Goal: Task Accomplishment & Management: Manage account settings

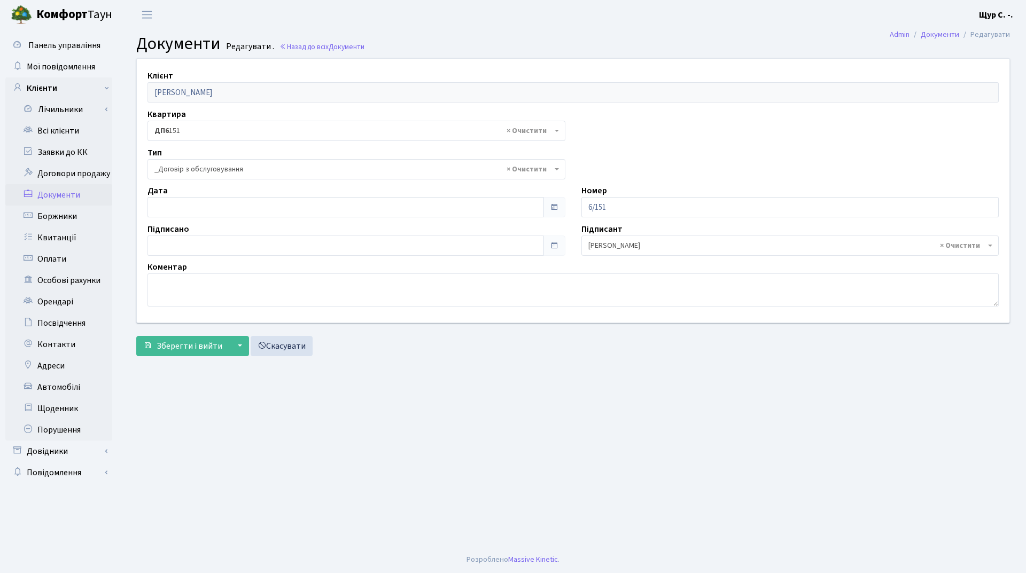
select select "289"
type input "15.10.2025"
click at [266, 208] on input "15.10.2025" at bounding box center [345, 207] width 396 height 20
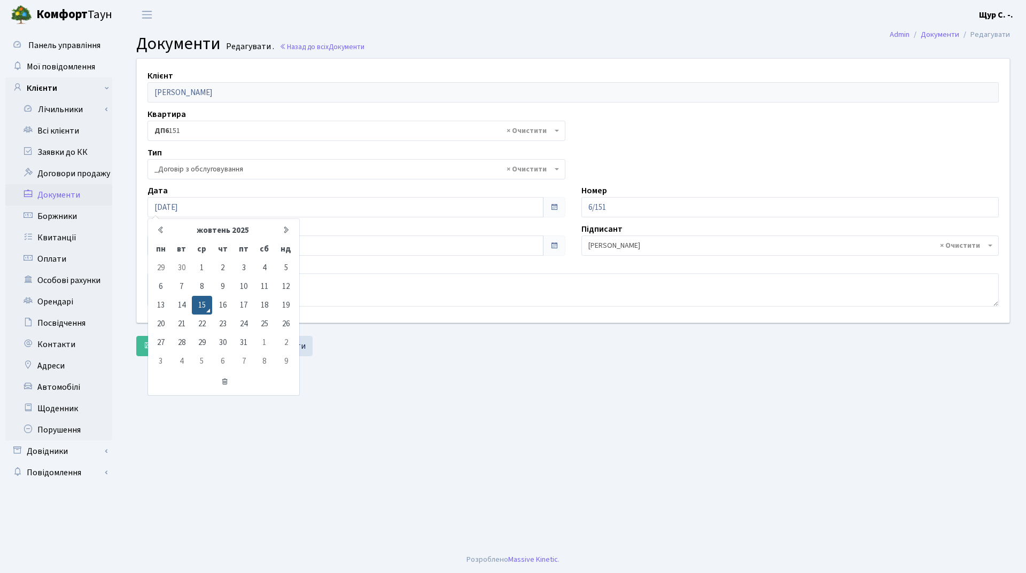
click at [448, 391] on main "Admin Документи Редагувати Документи Редагувати . Назад до всіх Документи Клієн…" at bounding box center [572, 287] width 905 height 517
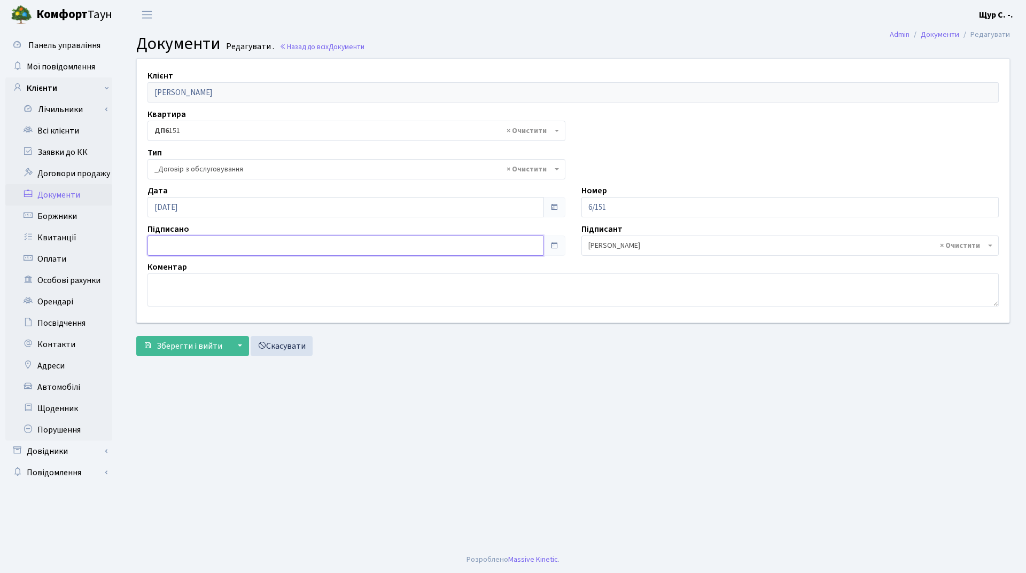
type input "15.10.2025"
drag, startPoint x: 350, startPoint y: 248, endPoint x: 375, endPoint y: 304, distance: 60.8
click at [350, 249] on input "15.10.2025" at bounding box center [345, 246] width 396 height 20
click at [419, 400] on main "Admin Документи Редагувати Документи Редагувати . Назад до всіх Документи Клієн…" at bounding box center [572, 287] width 905 height 517
click at [181, 354] on button "Зберегти і вийти" at bounding box center [182, 346] width 93 height 20
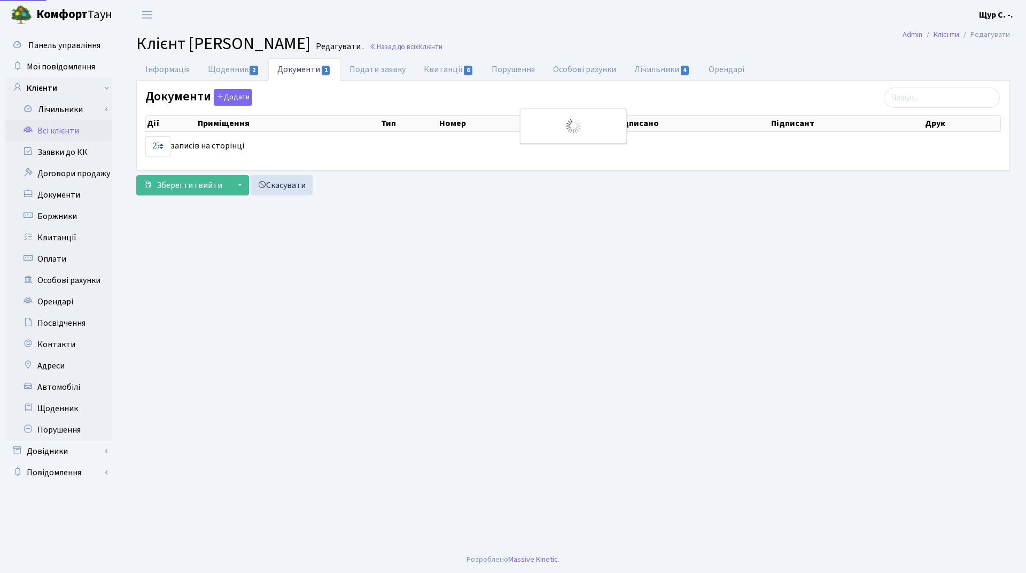
select select "25"
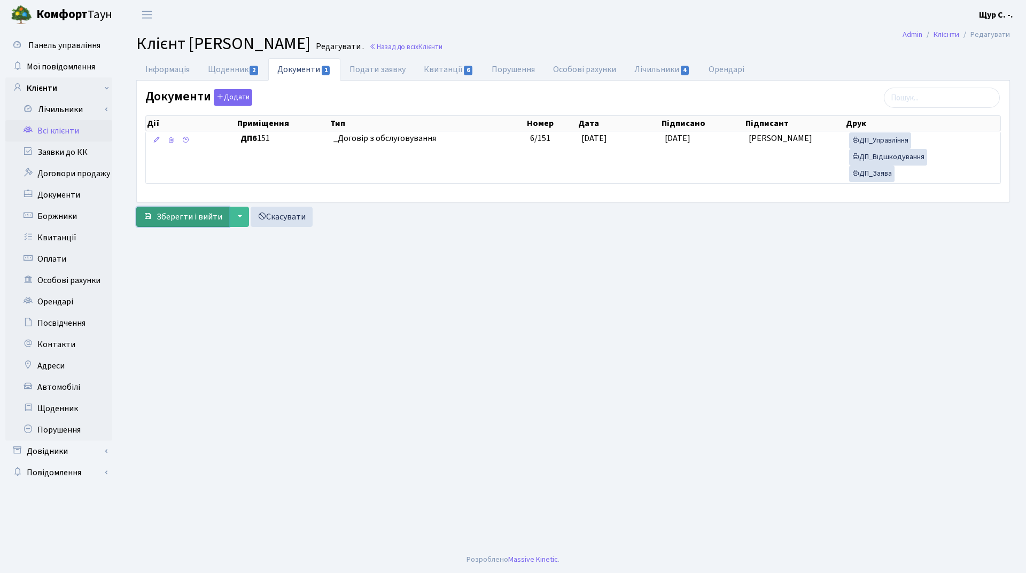
click at [181, 221] on span "Зберегти і вийти" at bounding box center [190, 217] width 66 height 12
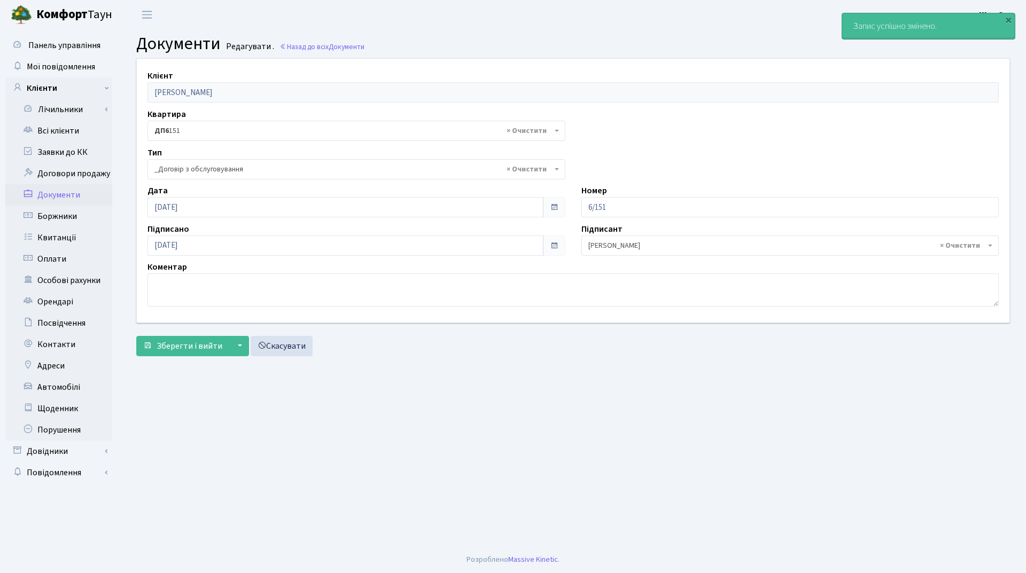
select select "289"
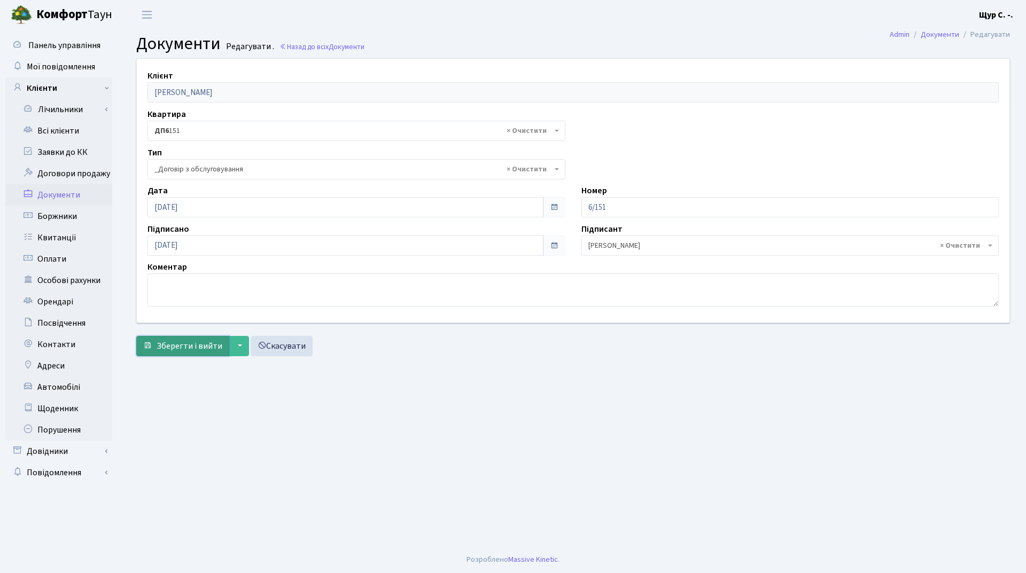
click at [197, 349] on span "Зберегти і вийти" at bounding box center [190, 346] width 66 height 12
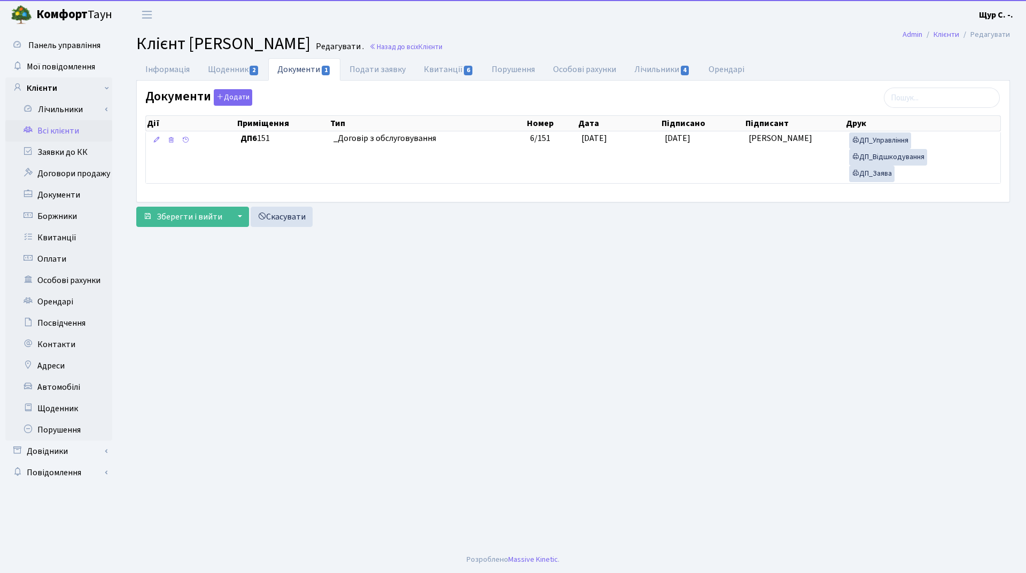
click at [74, 128] on link "Всі клієнти" at bounding box center [58, 130] width 107 height 21
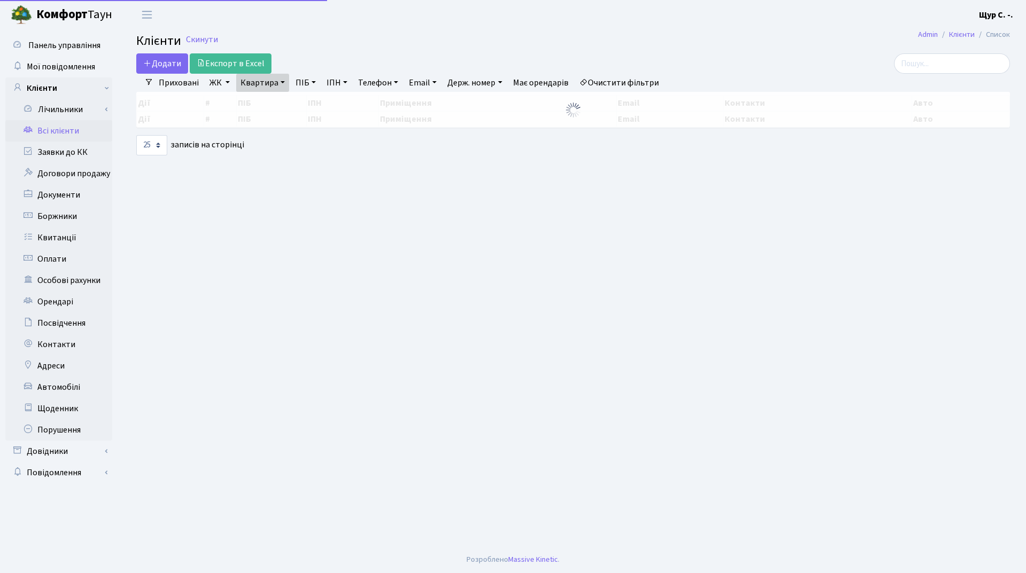
select select "25"
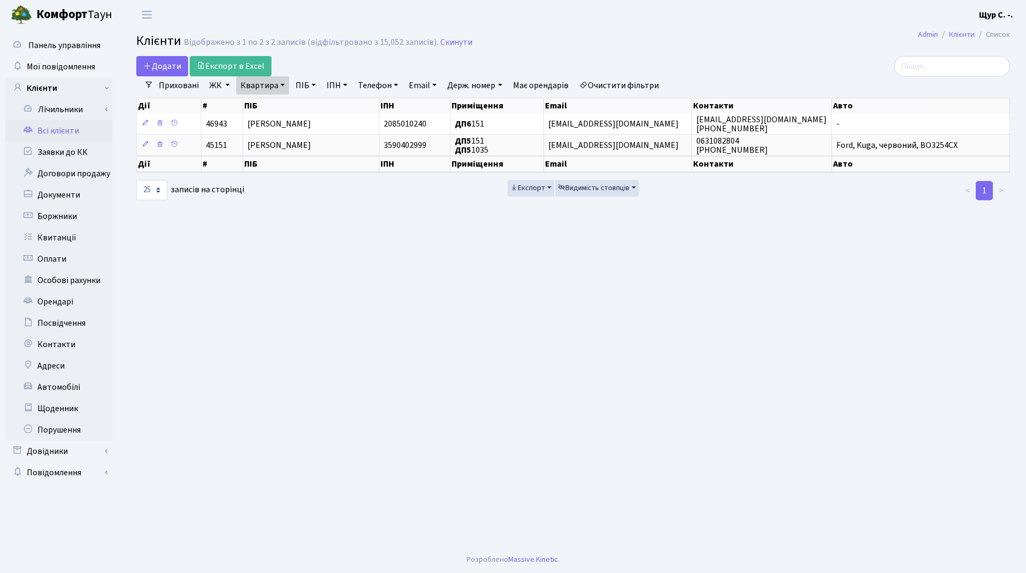
click at [277, 88] on link "Квартира" at bounding box center [262, 85] width 53 height 18
click at [278, 110] on input "151" at bounding box center [268, 106] width 63 height 20
type input "1"
type input "б75"
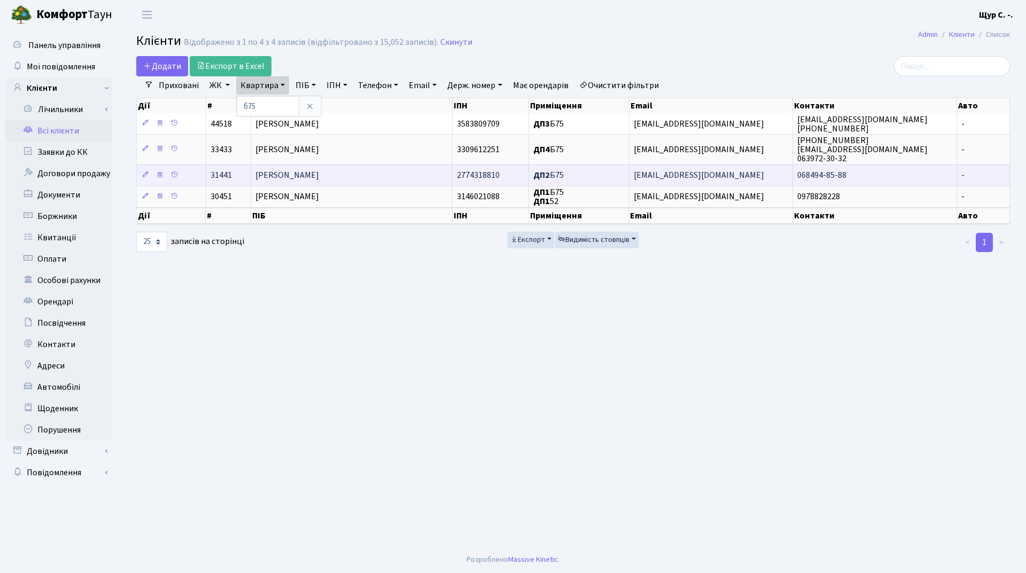
click at [389, 179] on td "Кріпіневич Олексій Миколайович" at bounding box center [352, 175] width 202 height 21
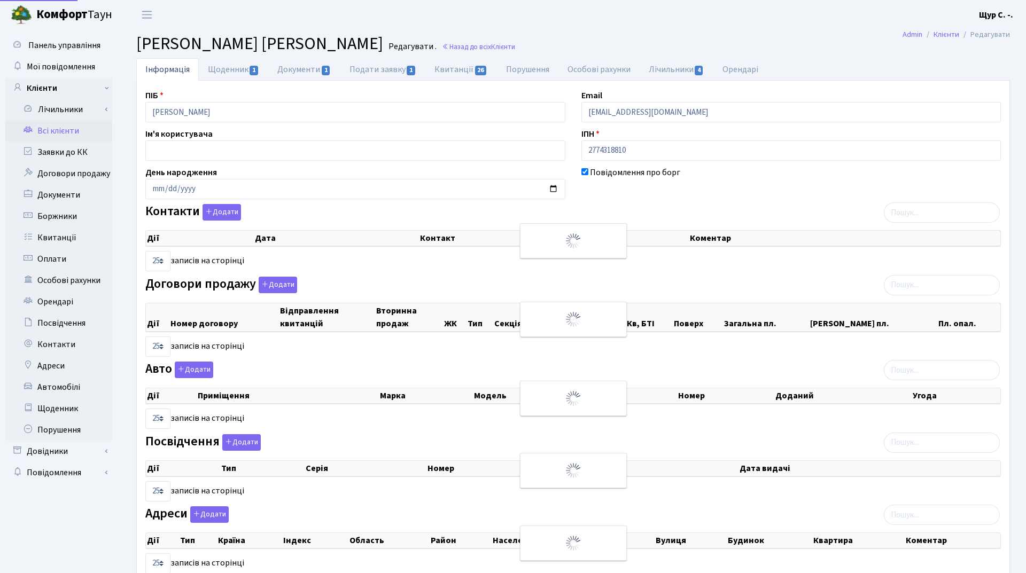
select select "25"
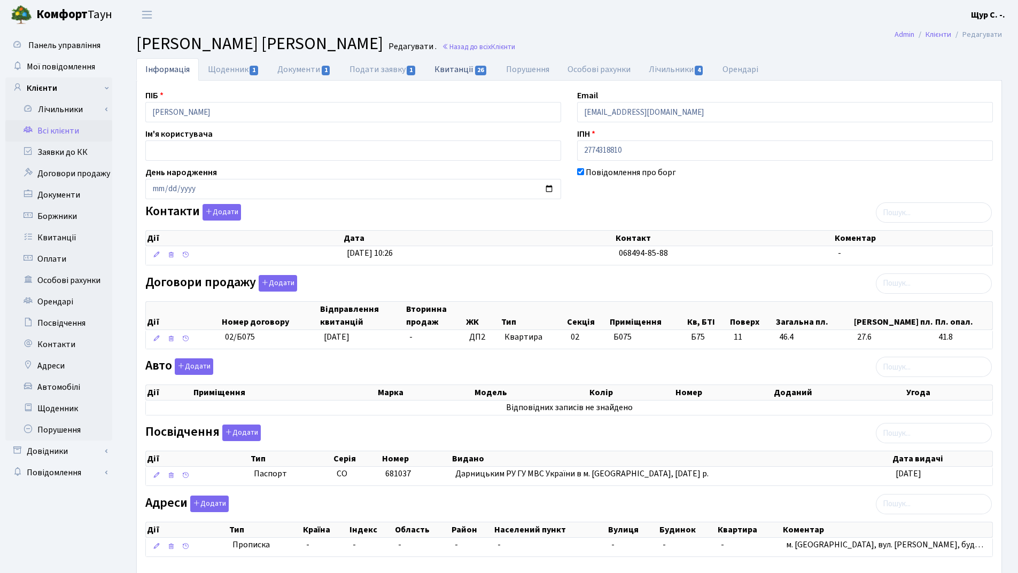
click at [447, 65] on link "Квитанції 26" at bounding box center [460, 69] width 71 height 22
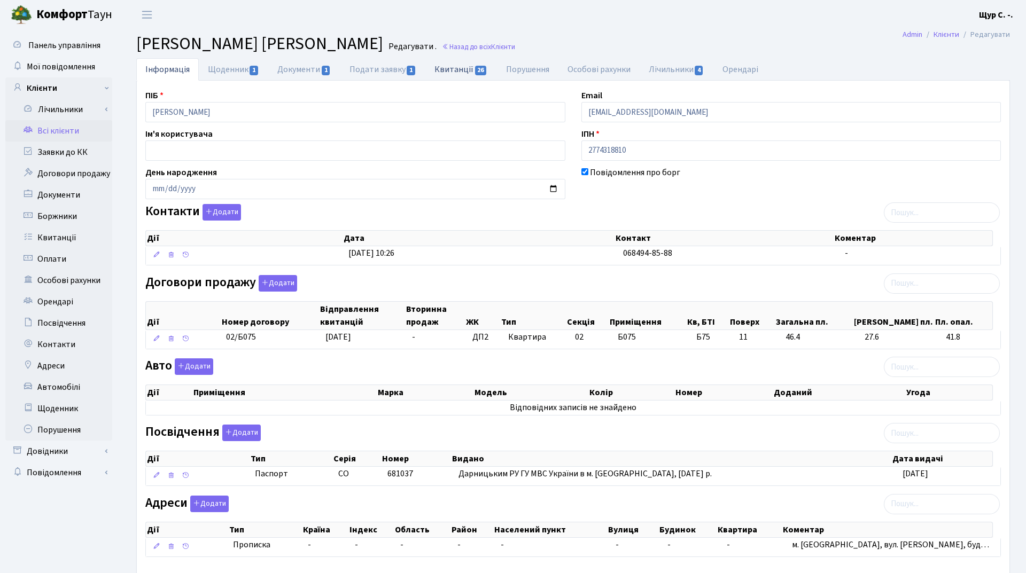
select select "25"
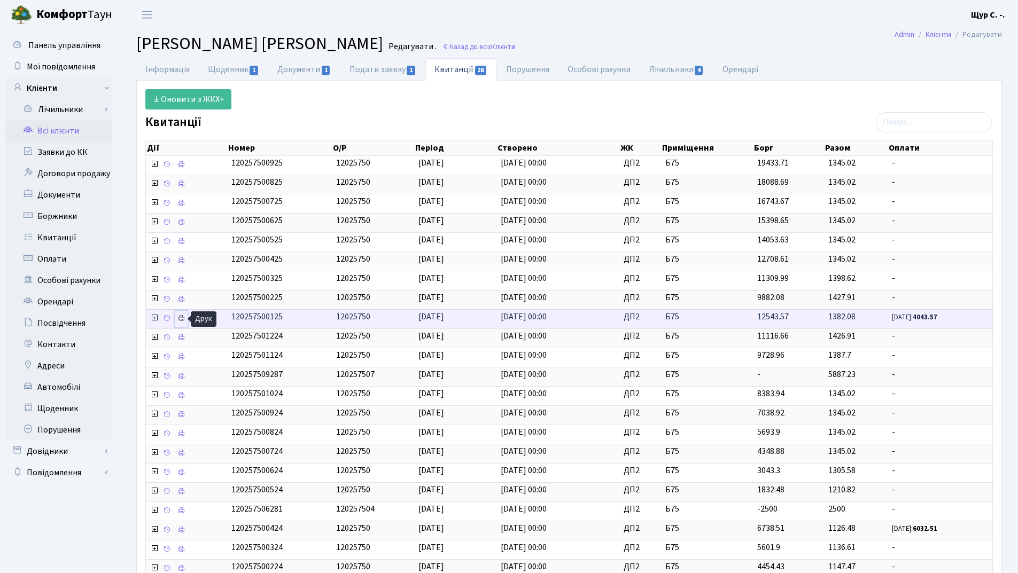
click at [182, 322] on icon at bounding box center [180, 318] width 7 height 7
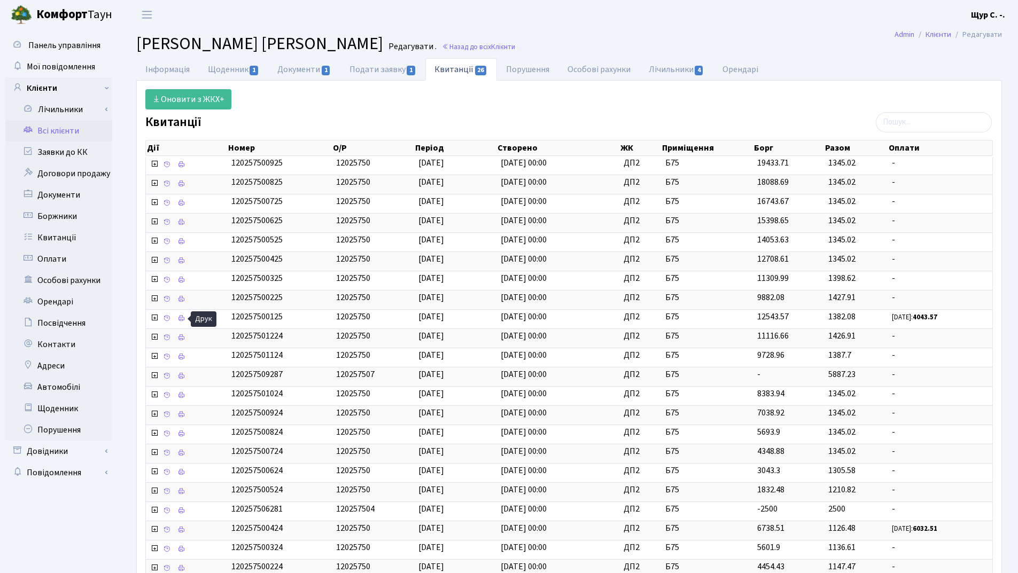
click at [74, 128] on link "Всі клієнти" at bounding box center [58, 130] width 107 height 21
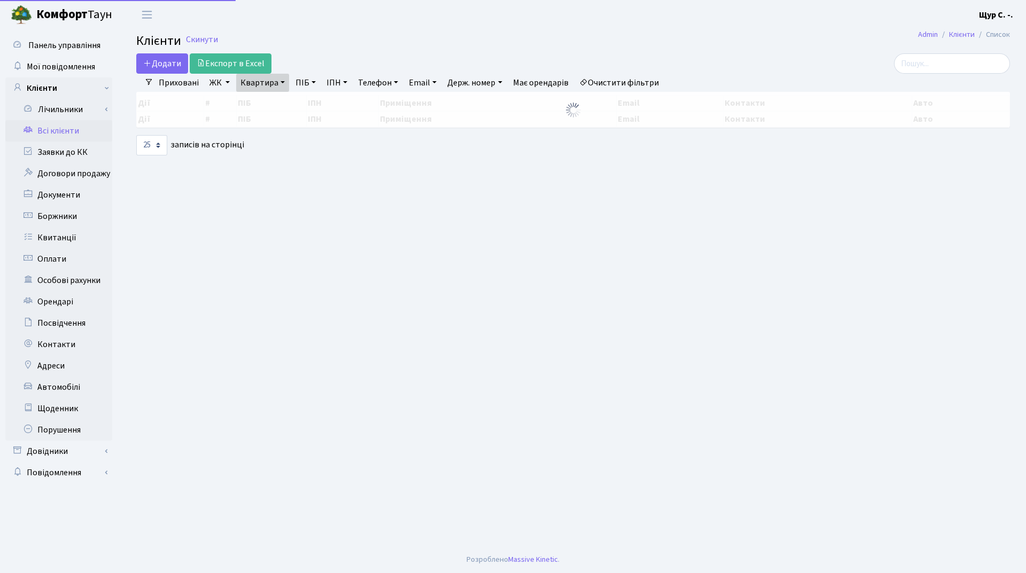
select select "25"
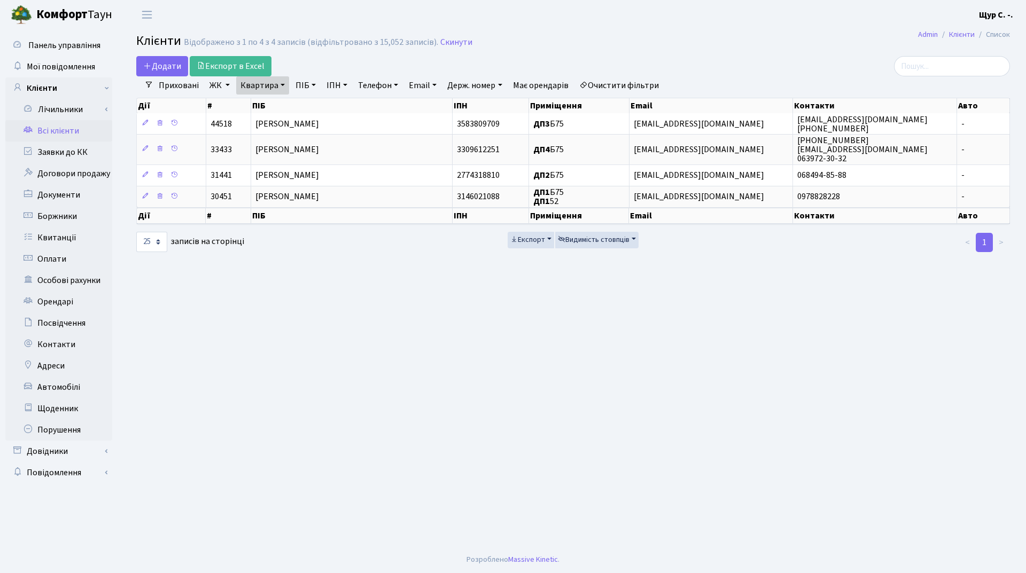
click at [278, 84] on link "Квартира" at bounding box center [262, 85] width 53 height 18
click at [272, 103] on input "б75" at bounding box center [268, 106] width 63 height 20
type input "б"
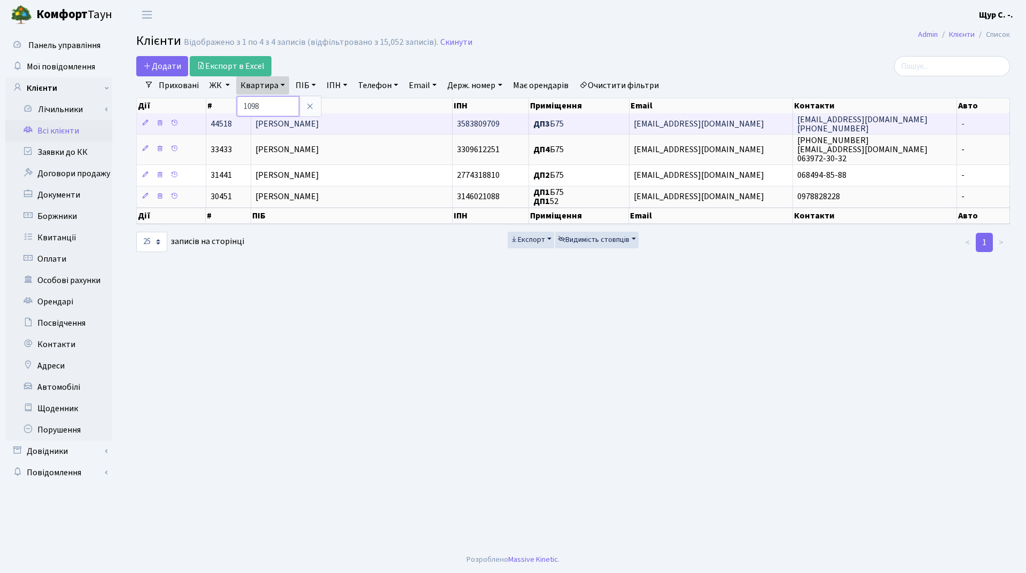
type input "1098"
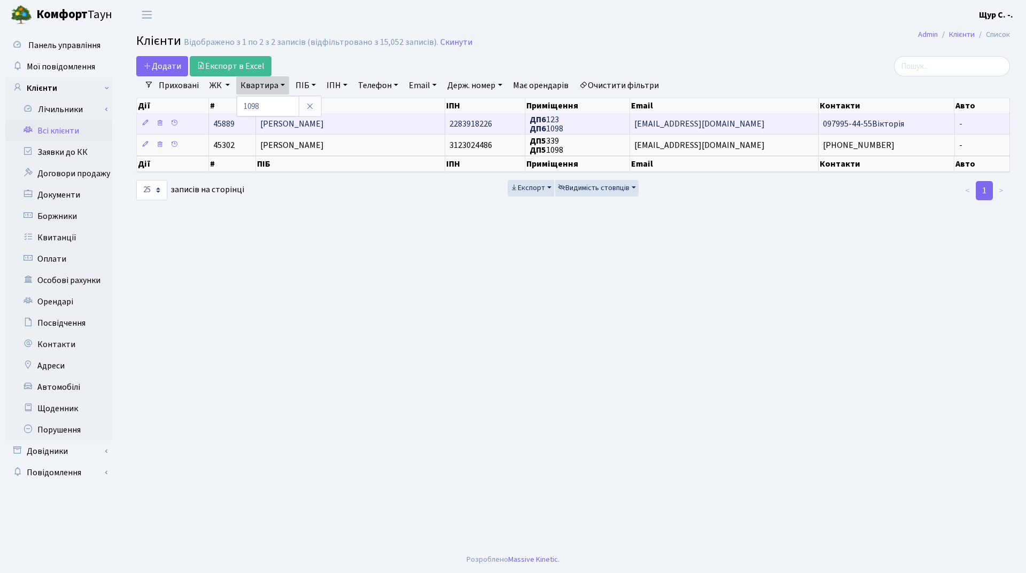
click at [324, 125] on span "[PERSON_NAME]" at bounding box center [292, 124] width 64 height 12
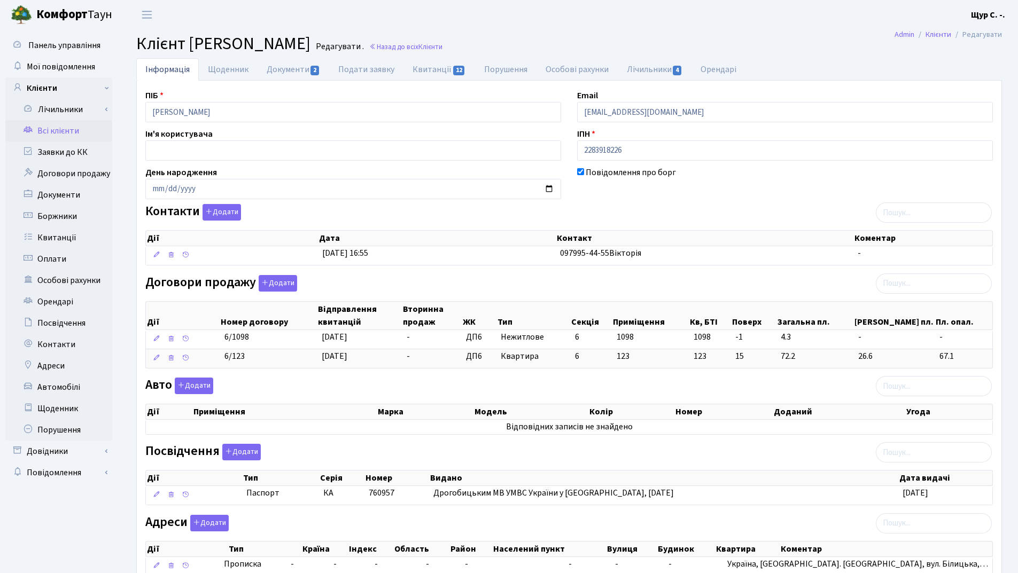
click at [43, 130] on link "Всі клієнти" at bounding box center [58, 130] width 107 height 21
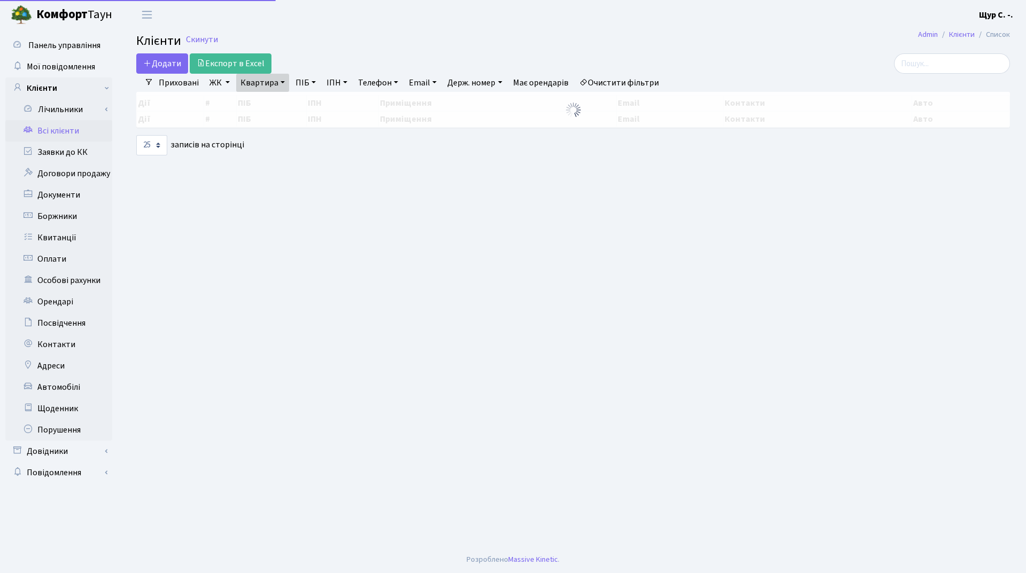
select select "25"
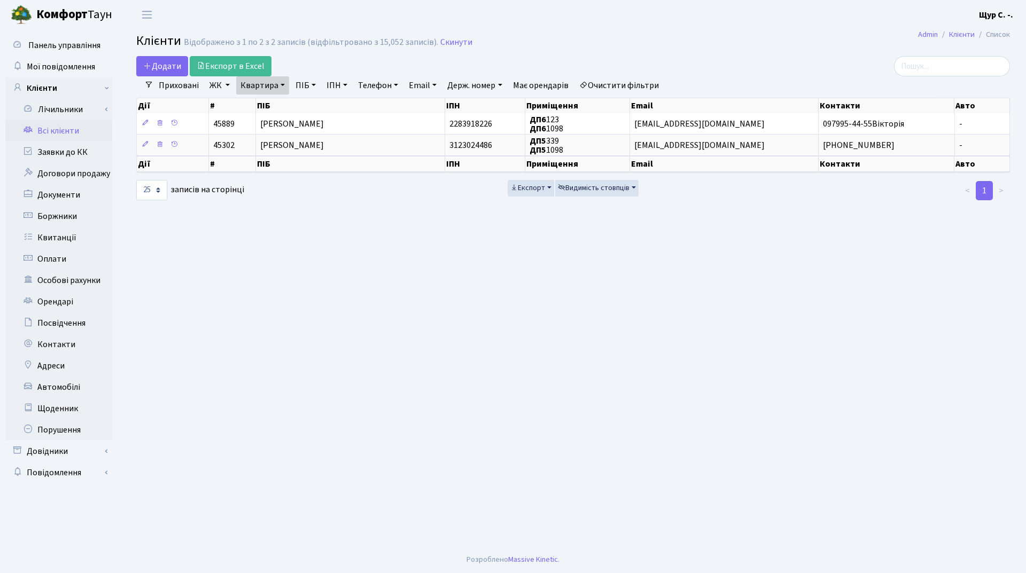
click at [274, 84] on link "Квартира" at bounding box center [262, 85] width 53 height 18
click at [278, 105] on input "1098" at bounding box center [268, 106] width 63 height 20
type input "1"
type input "1102"
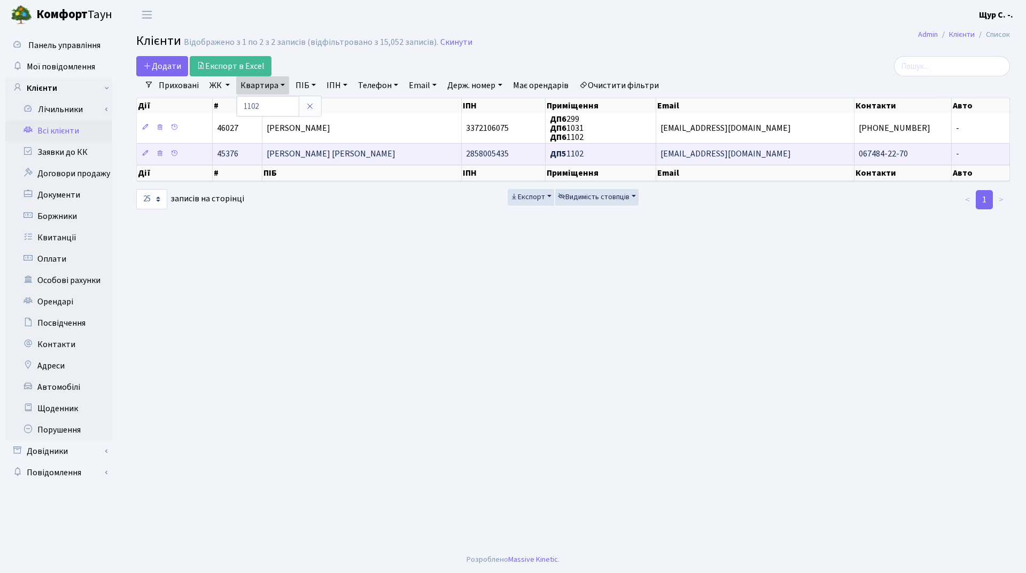
click at [366, 149] on span "[PERSON_NAME] [PERSON_NAME]" at bounding box center [331, 155] width 129 height 12
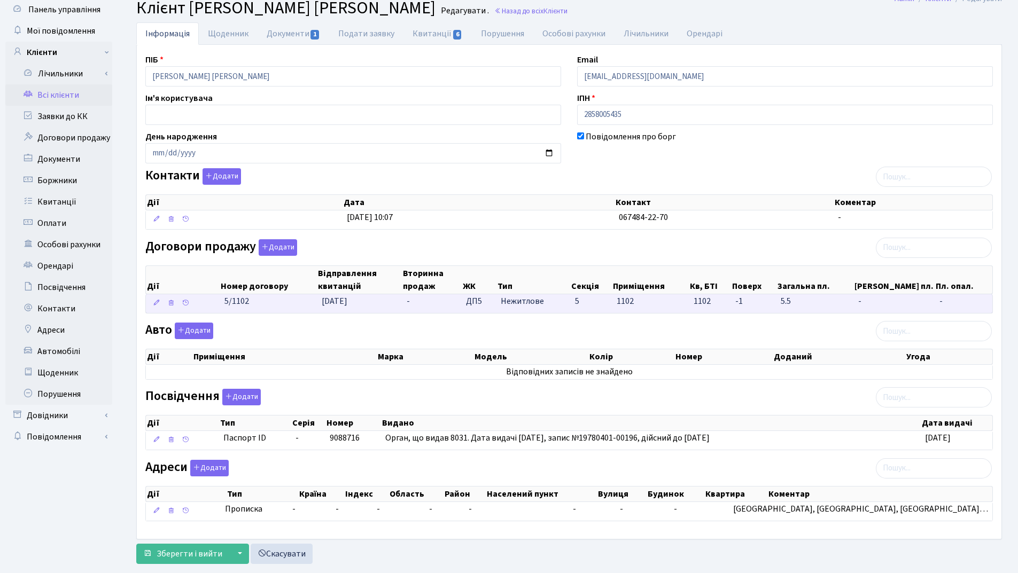
scroll to position [59, 0]
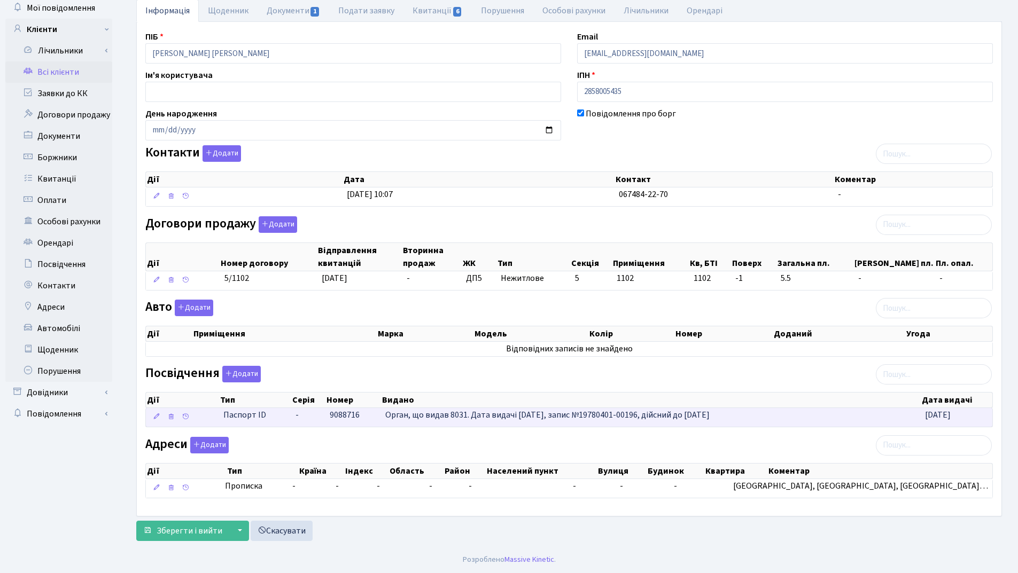
click at [424, 417] on span "Орган, що видав 8031. Дата видачі [DATE], запис №19780401-00196, дійсний до [DA…" at bounding box center [547, 415] width 324 height 12
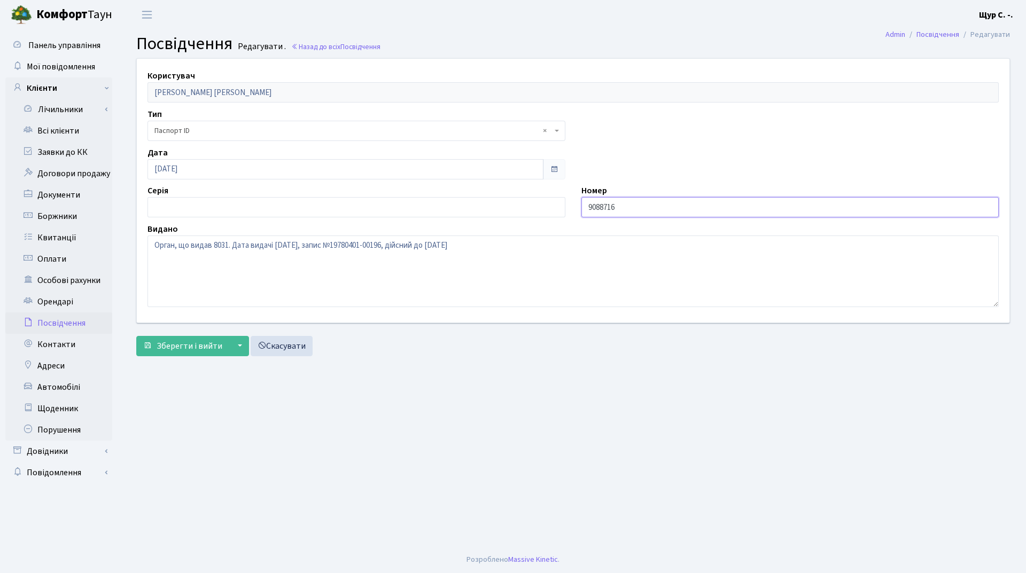
click at [586, 207] on input "9088716" at bounding box center [790, 207] width 418 height 20
type input "009088716"
click at [177, 346] on span "Зберегти і вийти" at bounding box center [190, 346] width 66 height 12
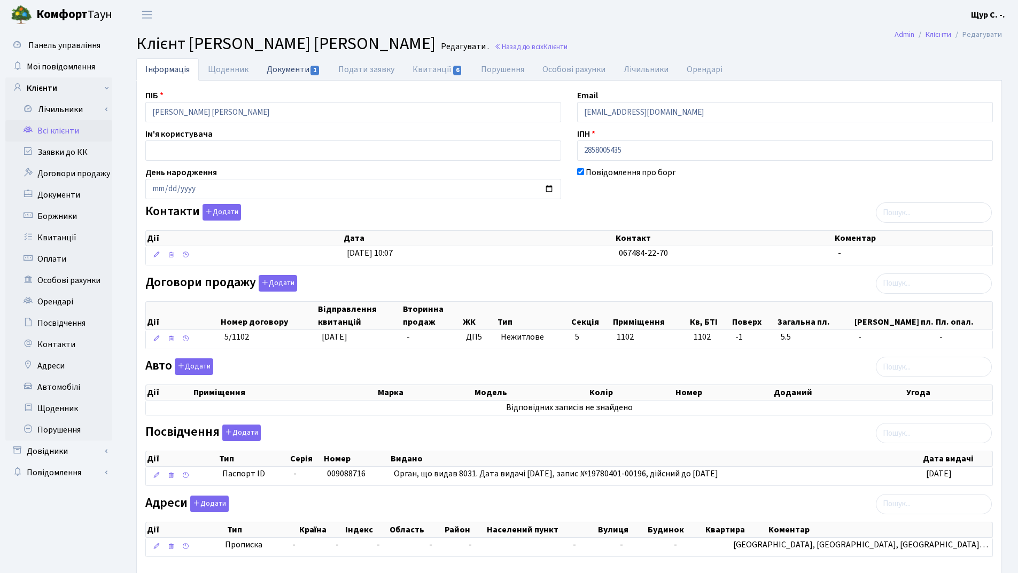
click at [302, 68] on link "Документи 1" at bounding box center [293, 69] width 72 height 22
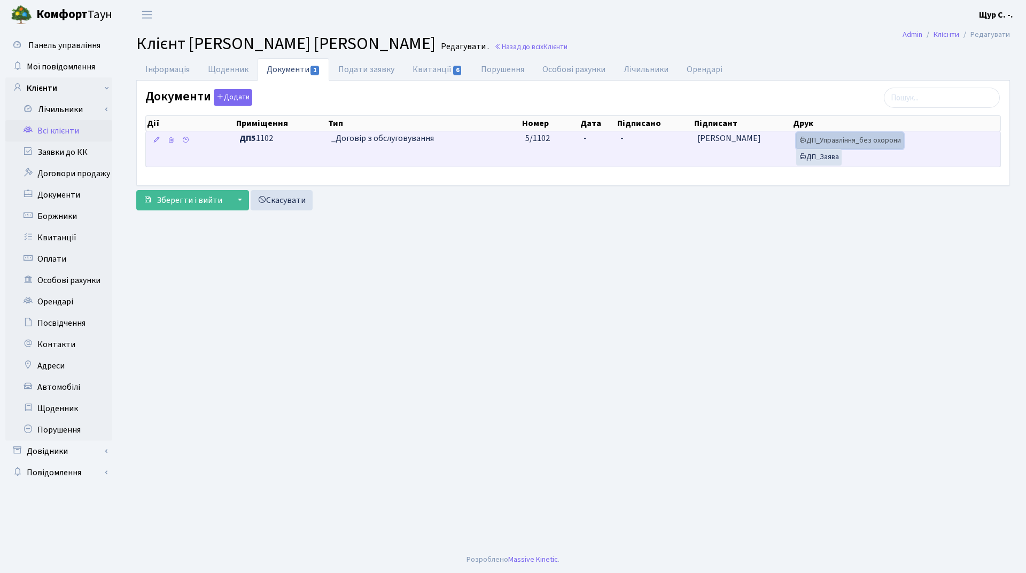
click at [857, 139] on link "ДП_Управління_без охорони" at bounding box center [849, 140] width 107 height 17
click at [809, 158] on link "ДП_Заява" at bounding box center [818, 157] width 45 height 17
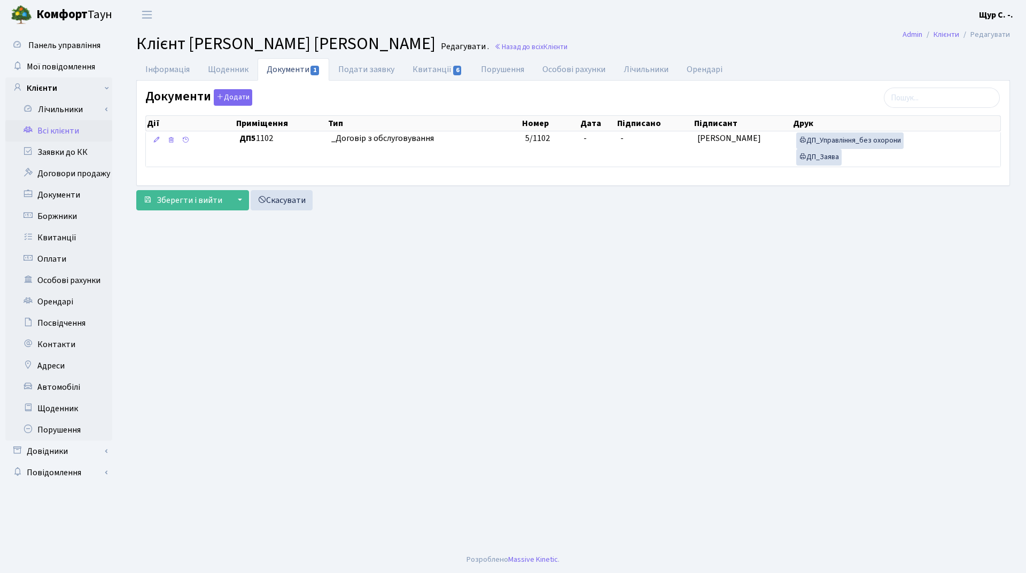
click at [77, 136] on link "Всі клієнти" at bounding box center [58, 130] width 107 height 21
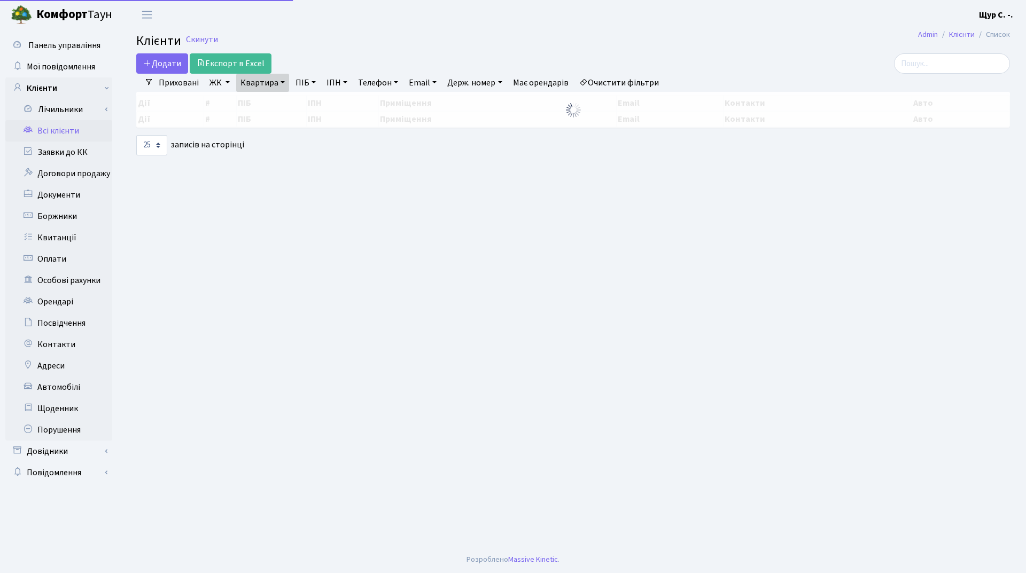
select select "25"
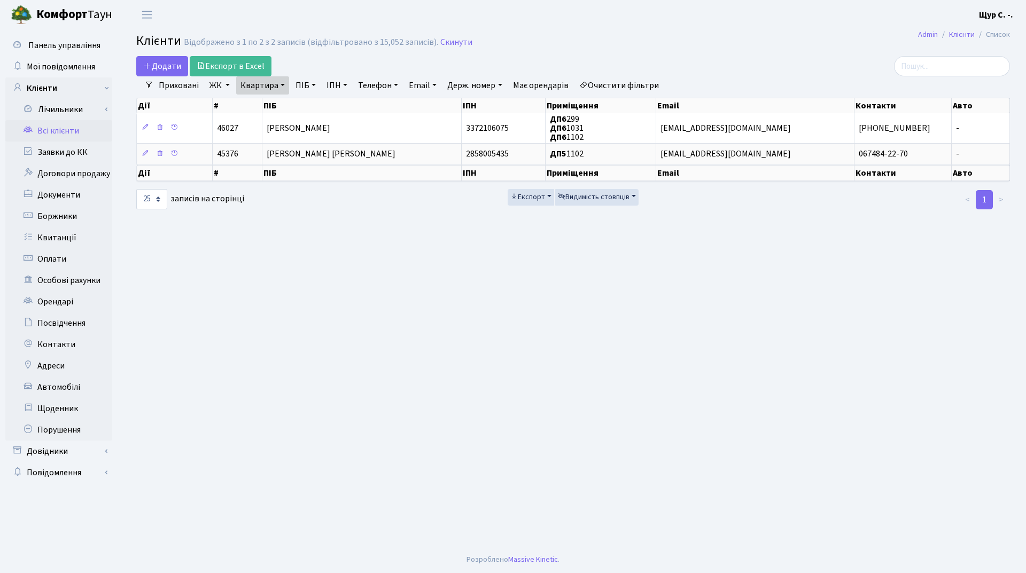
click at [280, 83] on link "Квартира" at bounding box center [262, 85] width 53 height 18
click at [276, 105] on input "1102" at bounding box center [268, 106] width 63 height 20
type input "1131"
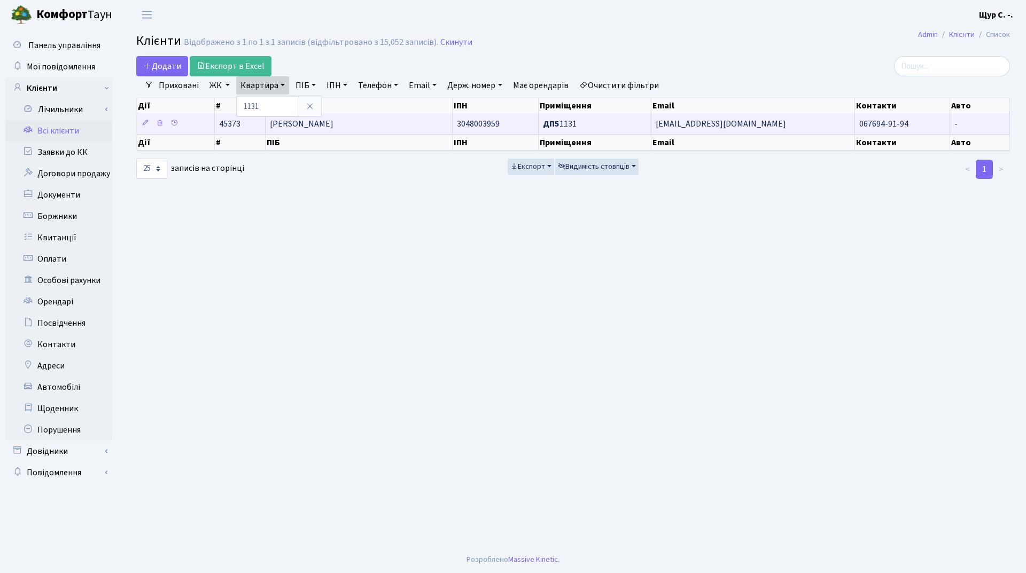
click at [388, 122] on td "[PERSON_NAME]" at bounding box center [359, 123] width 187 height 21
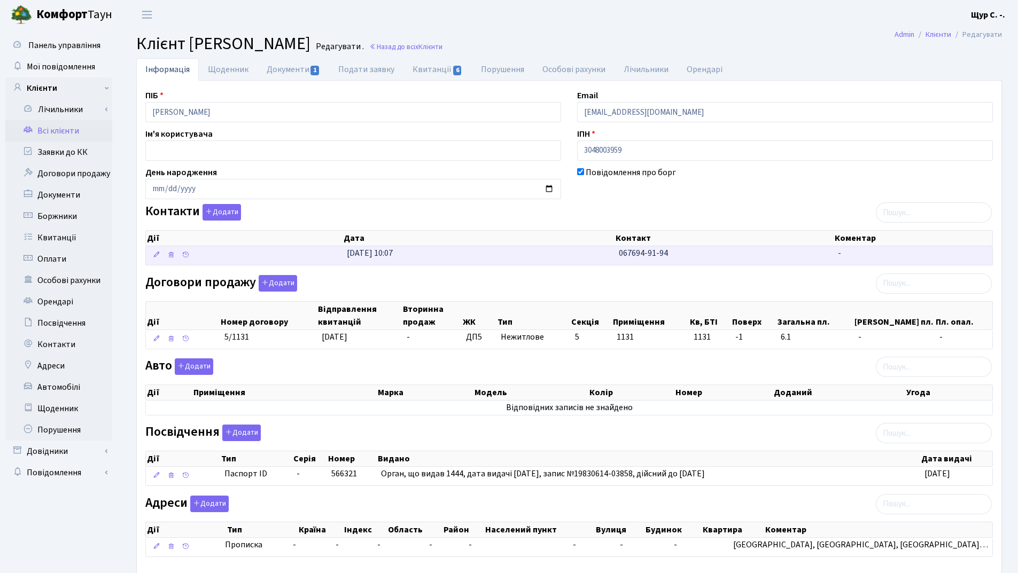
click at [639, 255] on span "067694-91-94" at bounding box center [643, 253] width 49 height 12
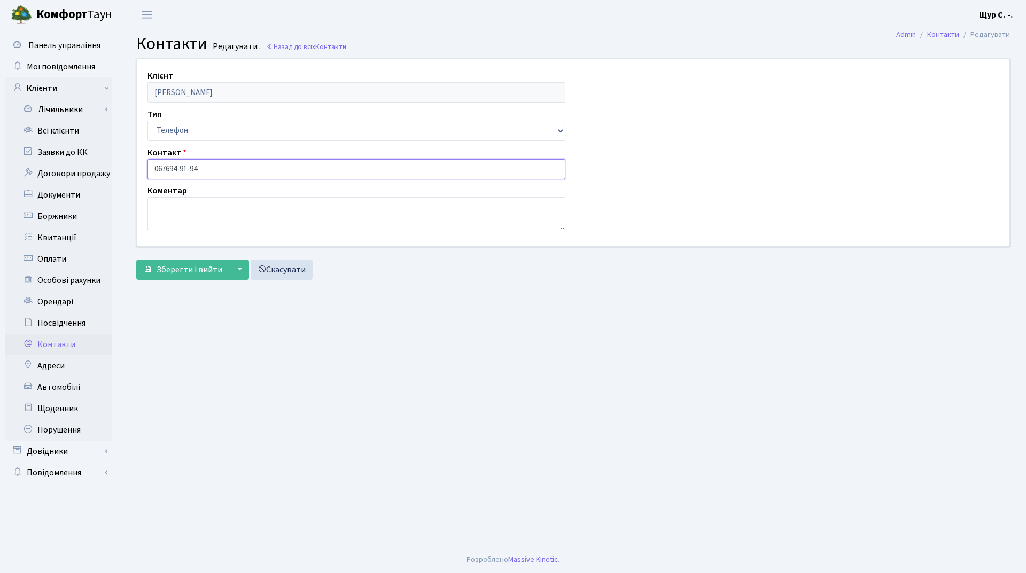
click at [167, 167] on input "067694-91-94" at bounding box center [356, 169] width 418 height 20
type input "067-694-91-94"
click at [194, 272] on span "Зберегти і вийти" at bounding box center [190, 270] width 66 height 12
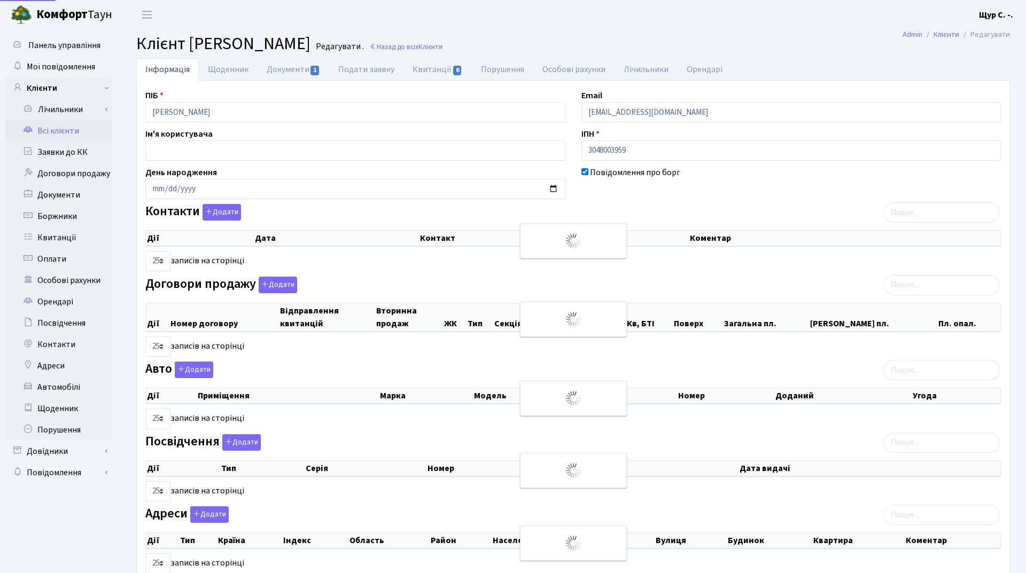
select select "25"
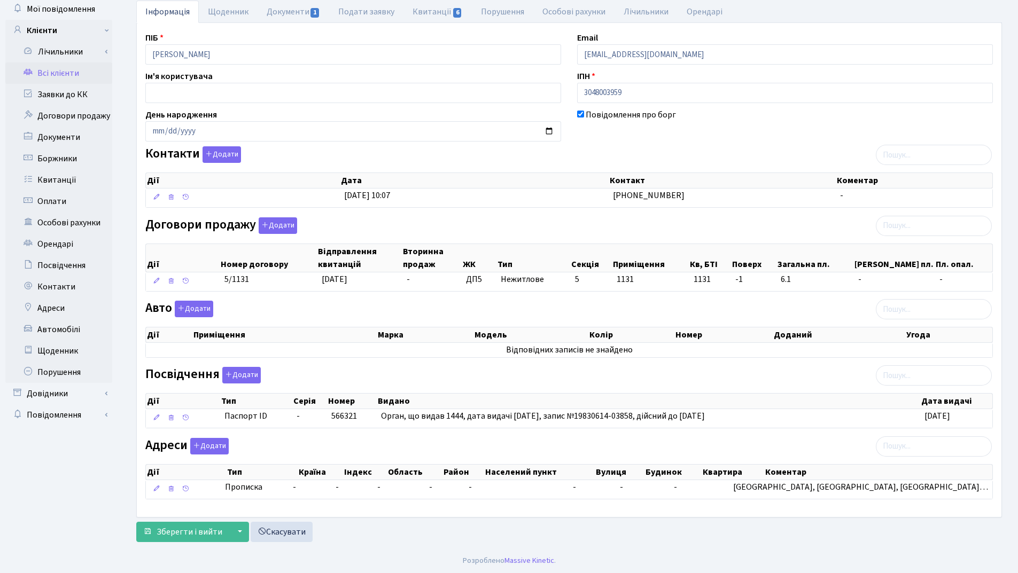
scroll to position [59, 0]
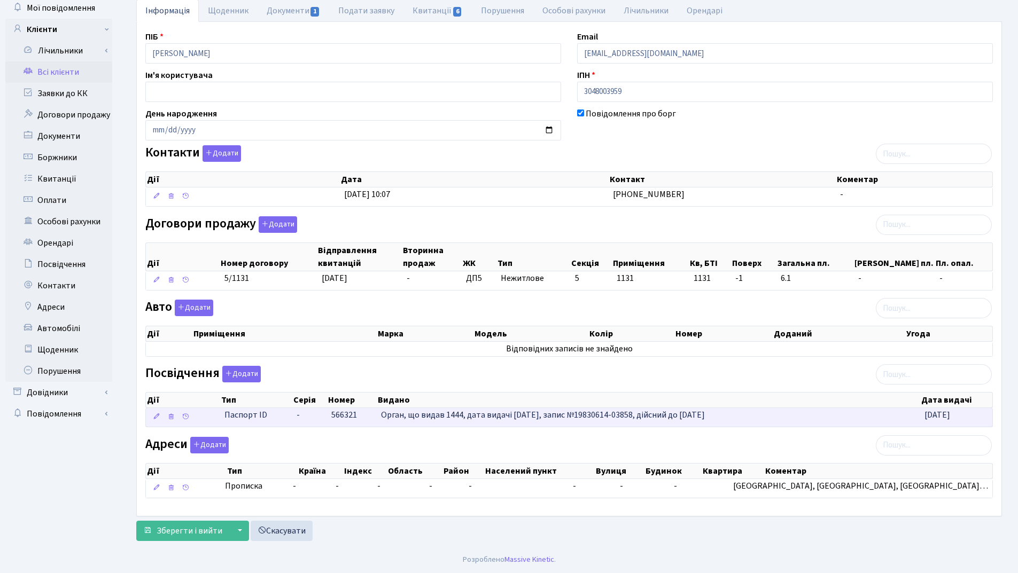
click at [437, 413] on span "Орган, що видав 1444, дата видачі [DATE], запис №19830614-03858, дійсний до [DA…" at bounding box center [543, 415] width 324 height 12
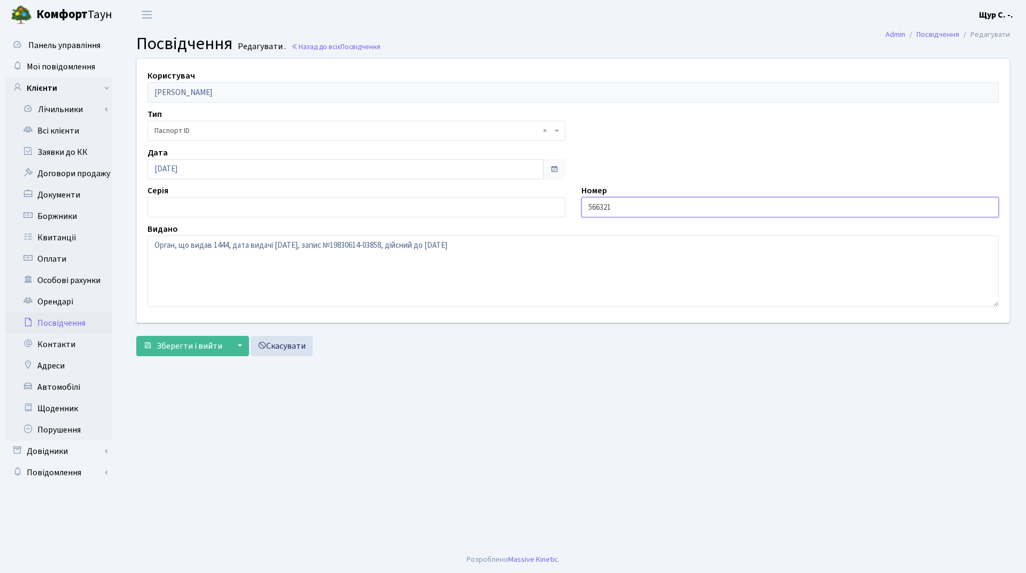
click at [586, 207] on input "566321" at bounding box center [790, 207] width 418 height 20
type input "000566321"
click at [186, 342] on span "Зберегти і вийти" at bounding box center [190, 346] width 66 height 12
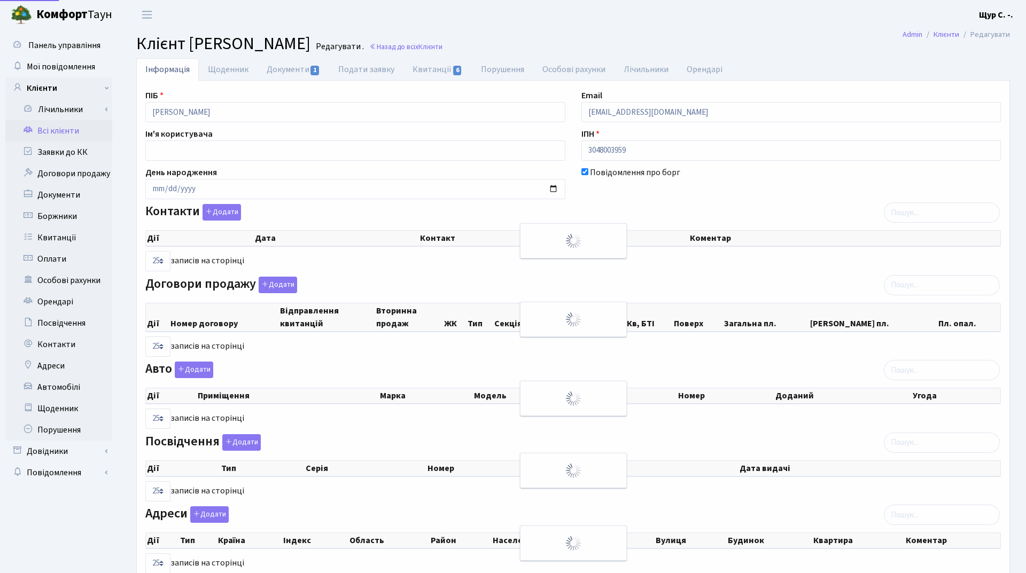
select select "25"
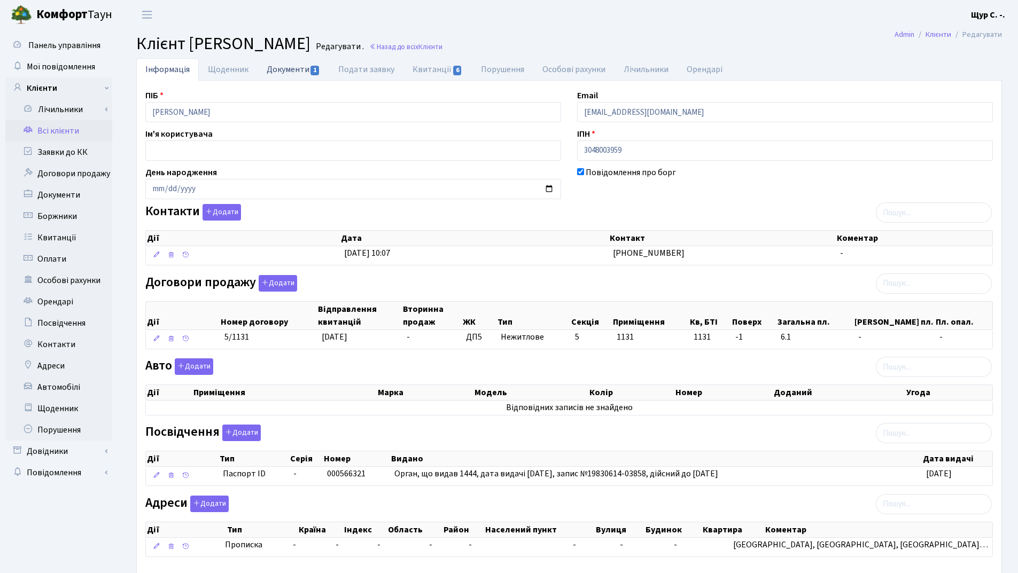
click at [290, 65] on link "Документи 1" at bounding box center [293, 69] width 72 height 22
select select "25"
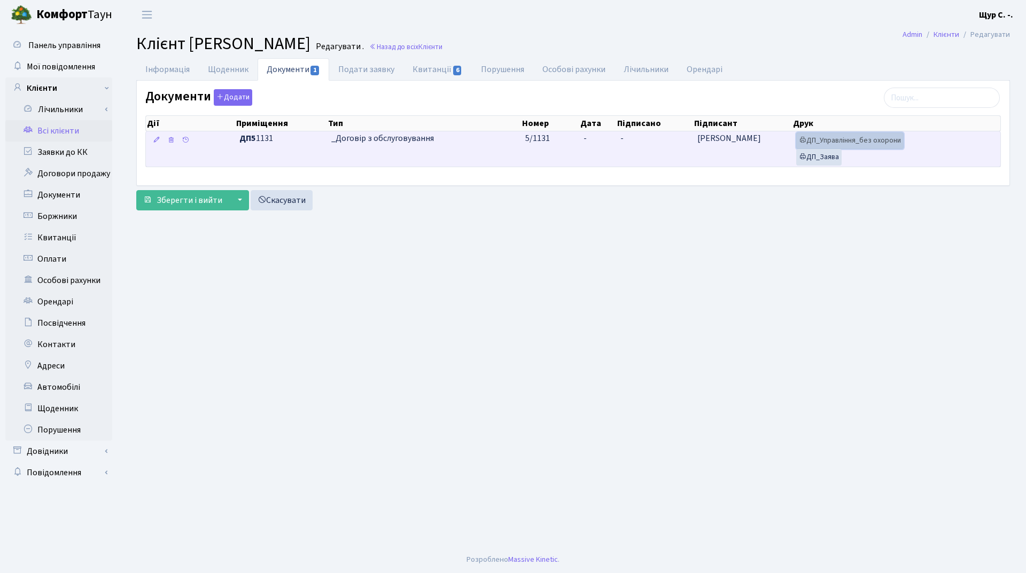
click at [853, 145] on link "ДП_Управління_без охорони" at bounding box center [849, 140] width 107 height 17
click at [832, 156] on link "ДП_Заява" at bounding box center [818, 157] width 45 height 17
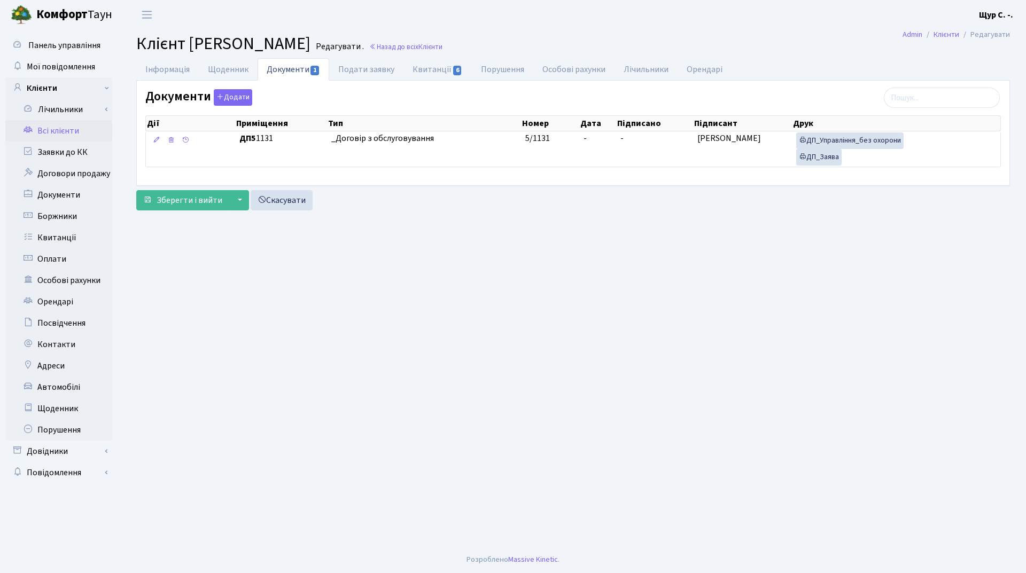
click at [76, 130] on link "Всі клієнти" at bounding box center [58, 130] width 107 height 21
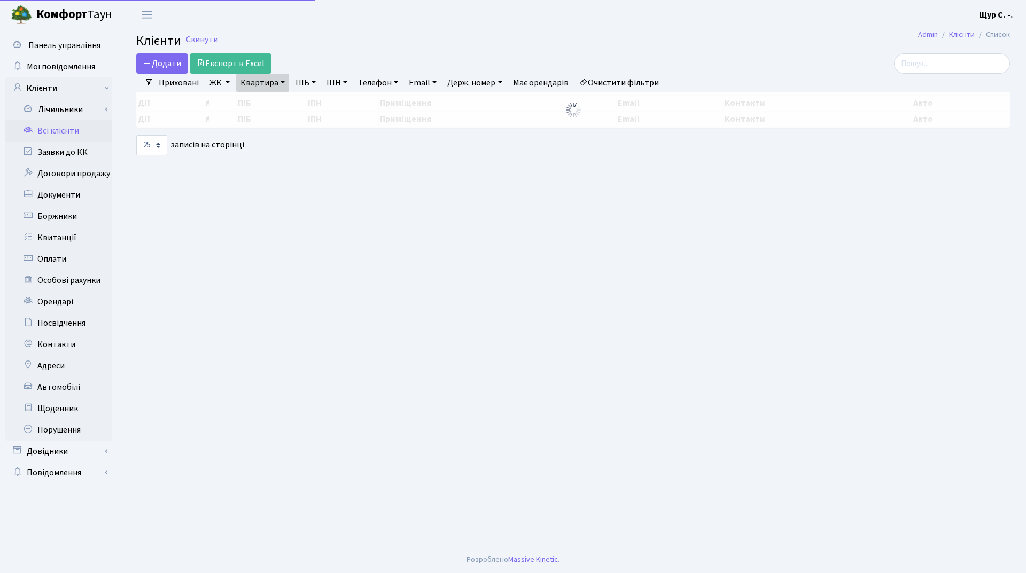
select select "25"
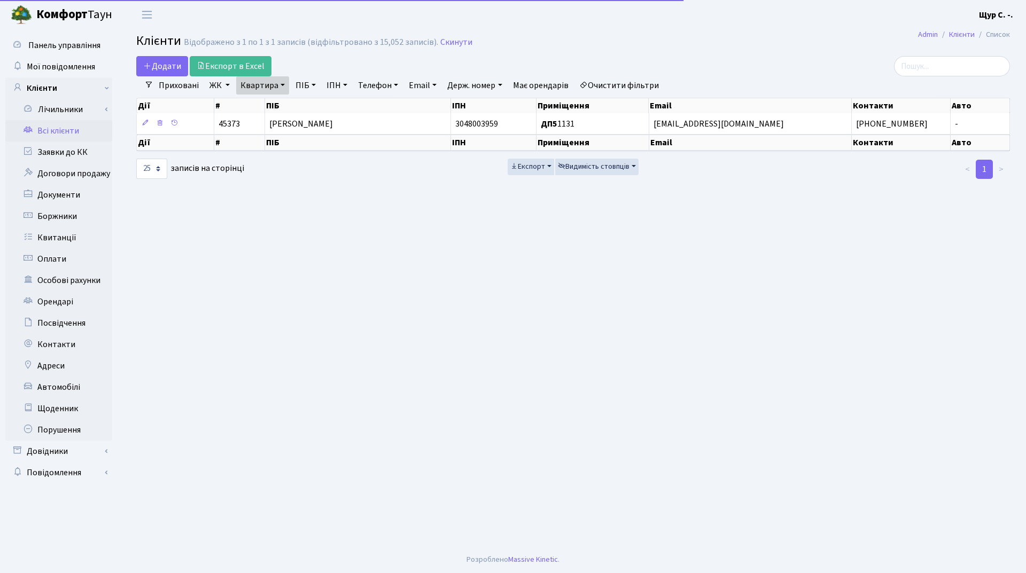
click at [280, 86] on link "Квартира" at bounding box center [262, 85] width 53 height 18
click at [271, 107] on input "1131" at bounding box center [268, 106] width 63 height 20
type input "1111"
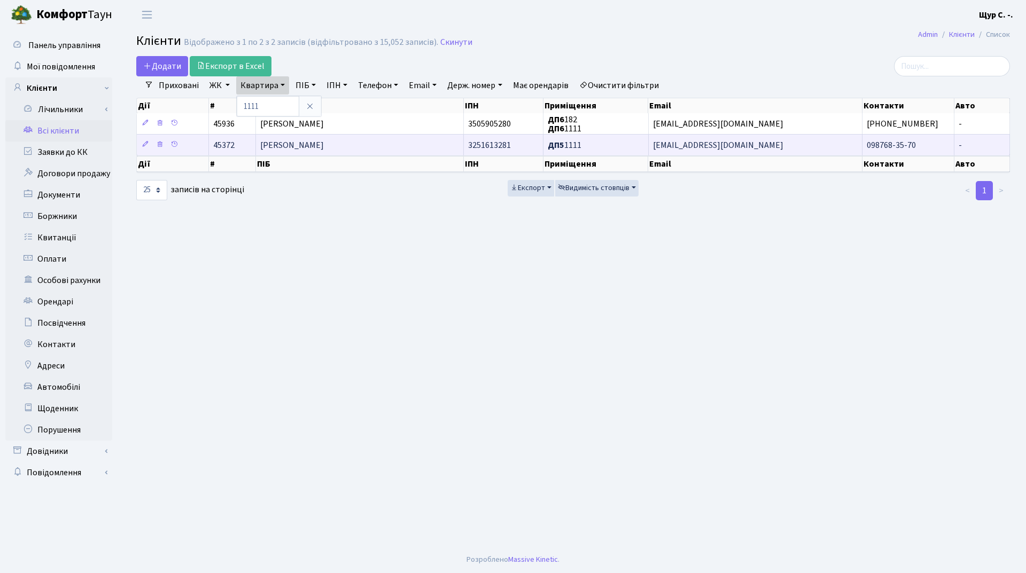
click at [286, 150] on span "Пазич Світлана Володимирівна" at bounding box center [292, 145] width 64 height 12
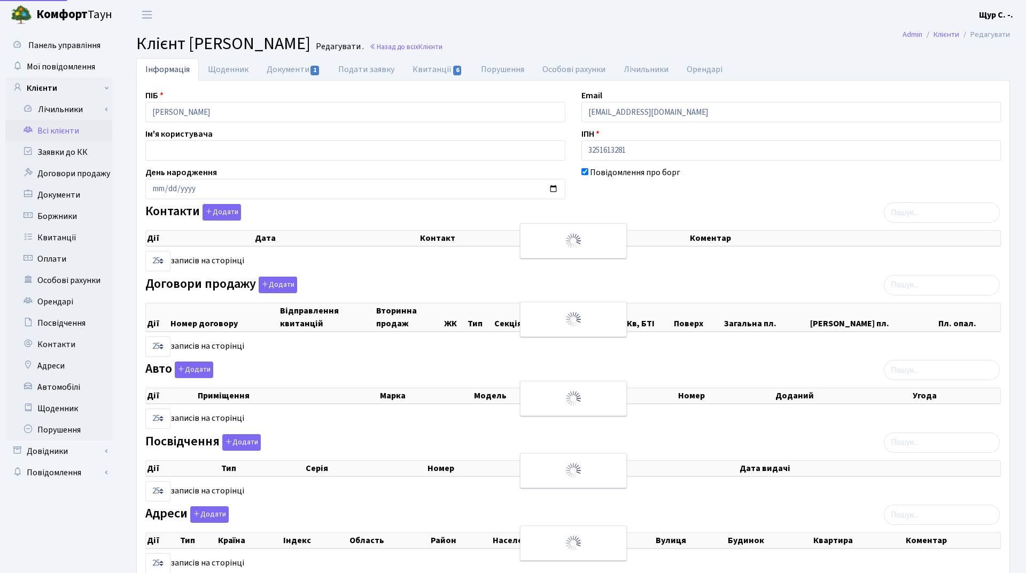
select select "25"
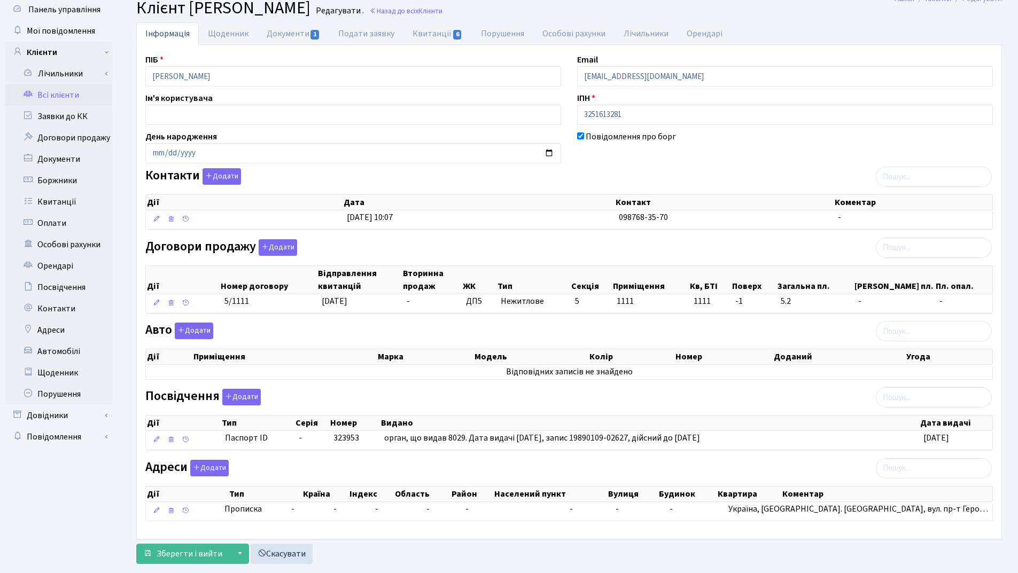
scroll to position [53, 0]
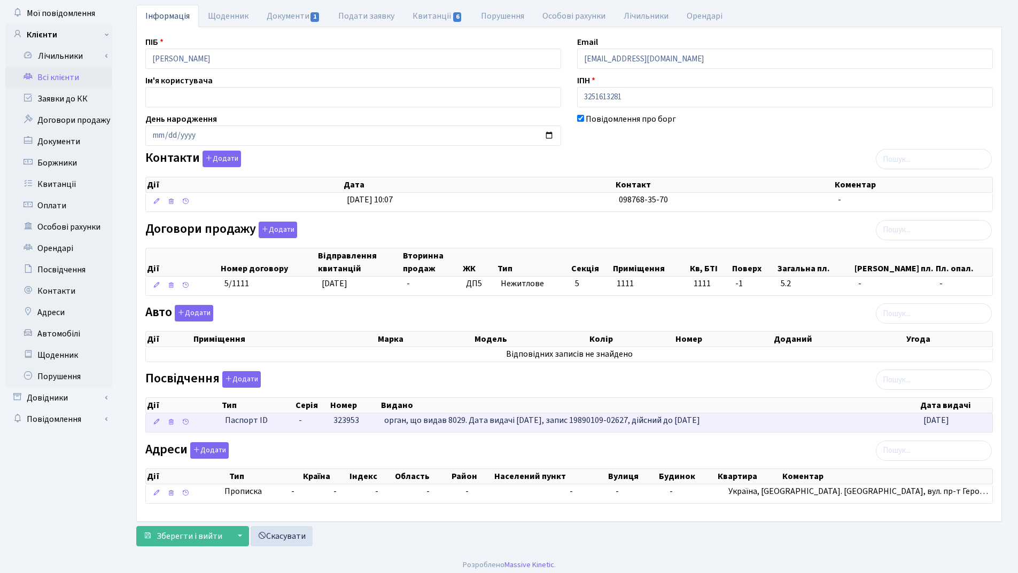
click at [387, 427] on td "орган, що видав 8029. Дата видачі [DATE], запис 19890109-02627, дійсний до [DAT…" at bounding box center [649, 422] width 539 height 19
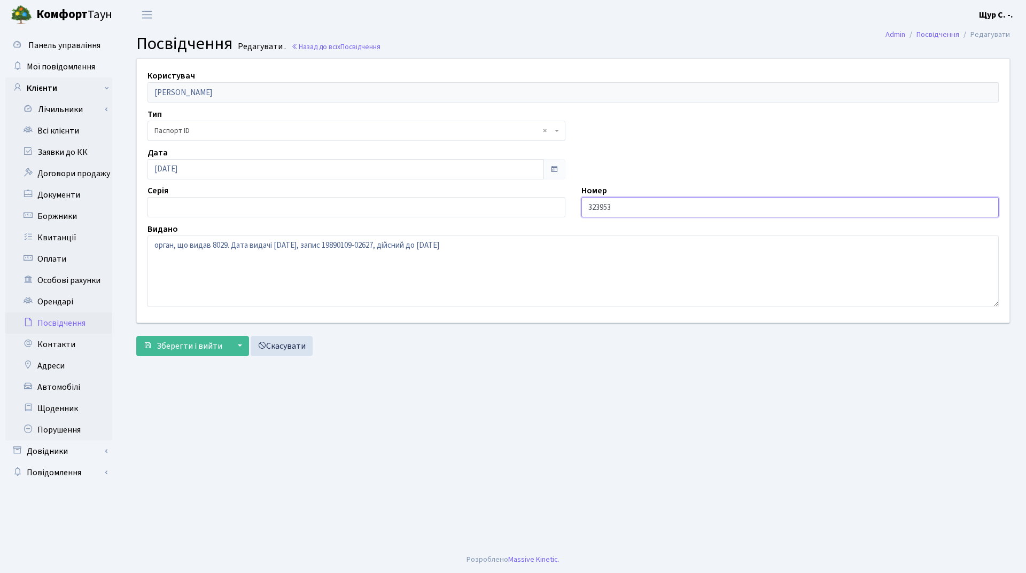
click at [588, 206] on input "323953" at bounding box center [790, 207] width 418 height 20
type input "000323953"
click at [187, 345] on span "Зберегти і вийти" at bounding box center [190, 346] width 66 height 12
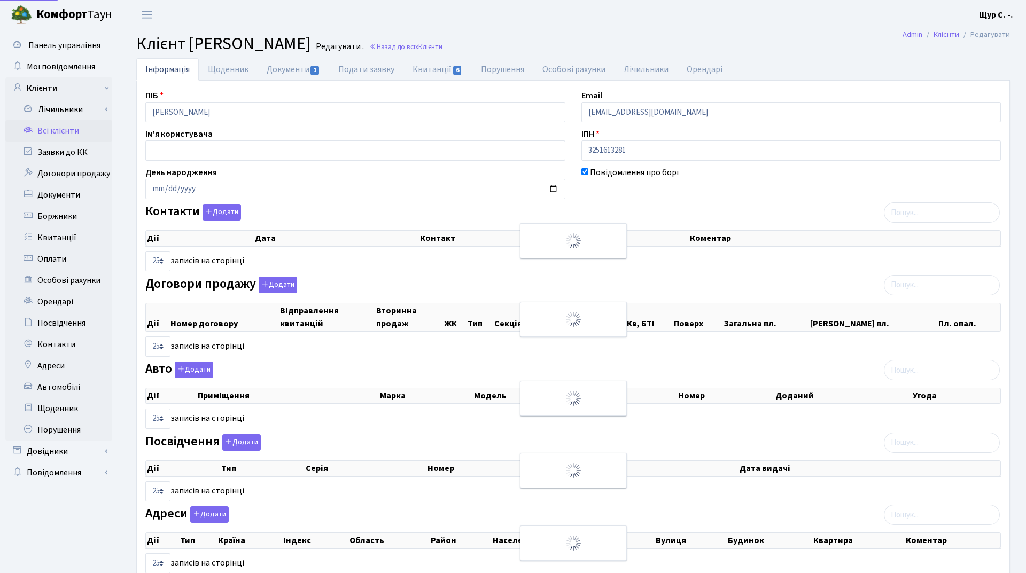
select select "25"
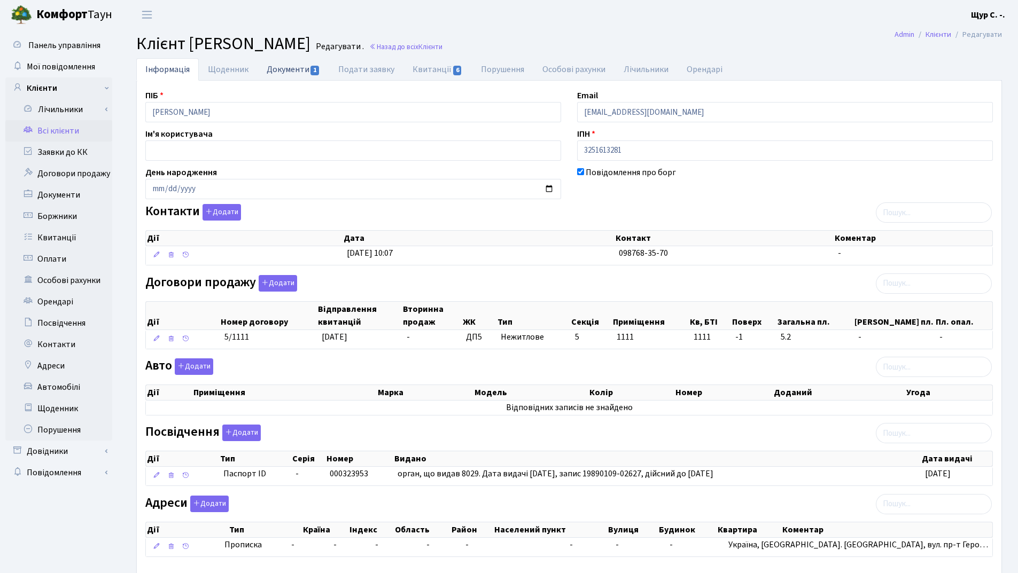
click at [287, 64] on link "Документи 1" at bounding box center [293, 69] width 72 height 22
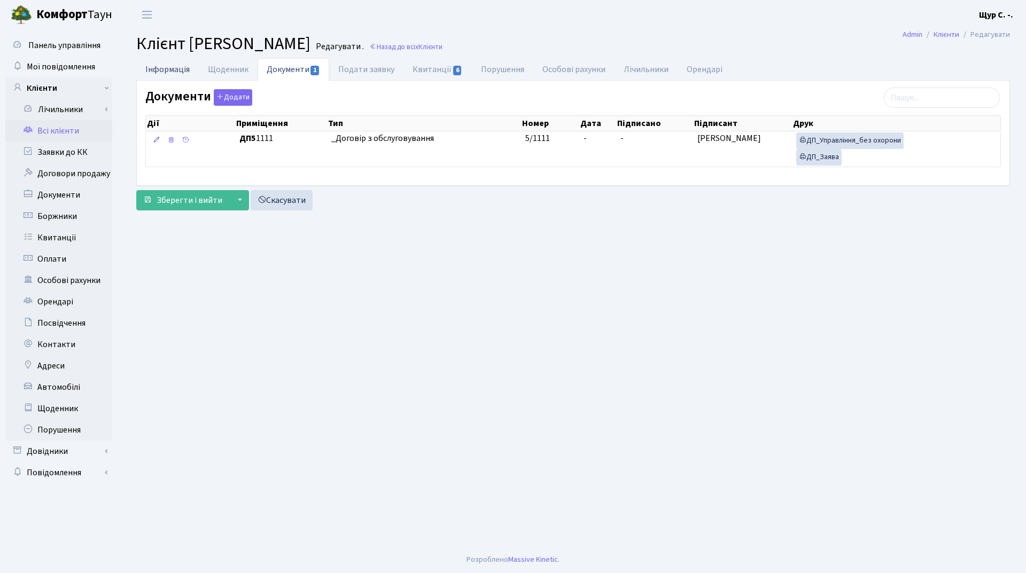
click at [175, 63] on link "Інформація" at bounding box center [167, 69] width 63 height 22
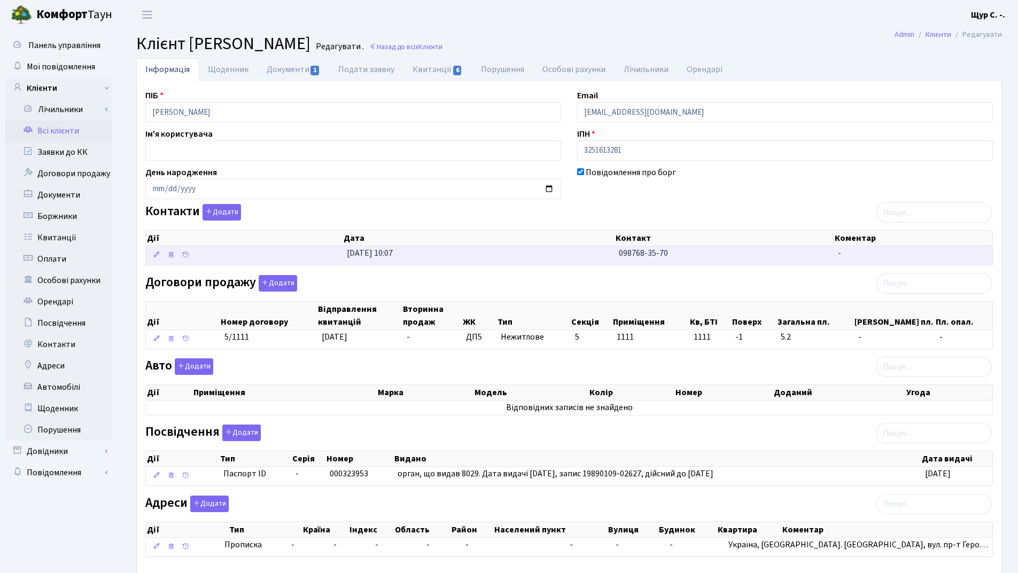
click at [568, 249] on td "[DATE] 10:07" at bounding box center [478, 255] width 272 height 19
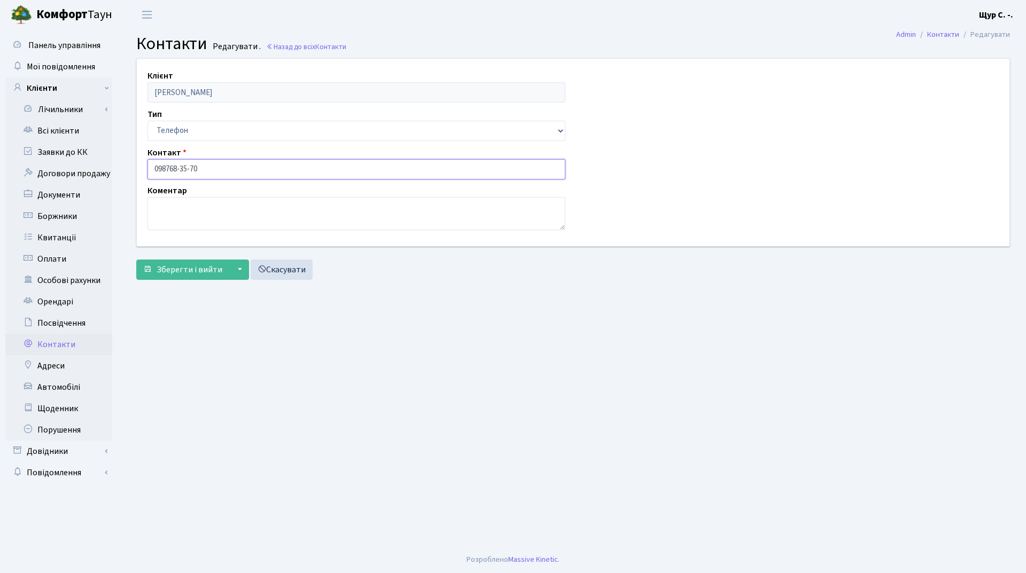
click at [167, 168] on input "098768-35-70" at bounding box center [356, 169] width 418 height 20
type input "[PHONE_NUMBER]"
click at [185, 265] on span "Зберегти і вийти" at bounding box center [190, 270] width 66 height 12
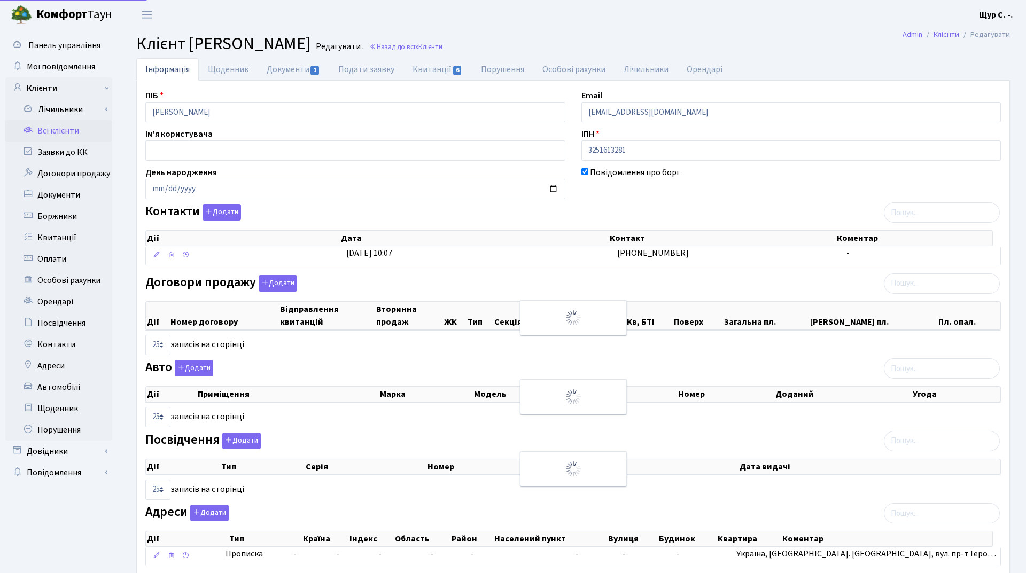
select select "25"
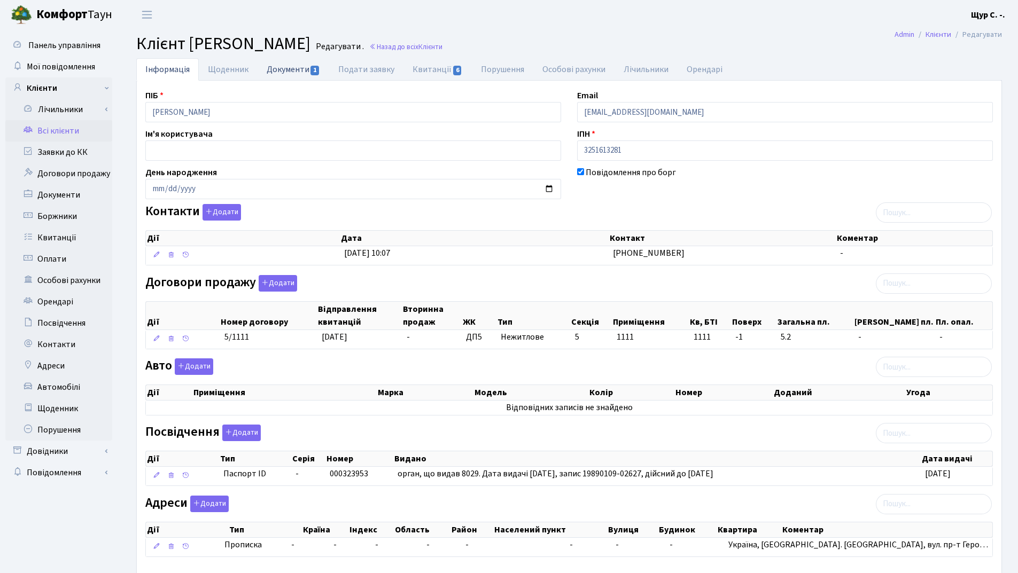
click at [283, 65] on link "Документи 1" at bounding box center [293, 69] width 72 height 22
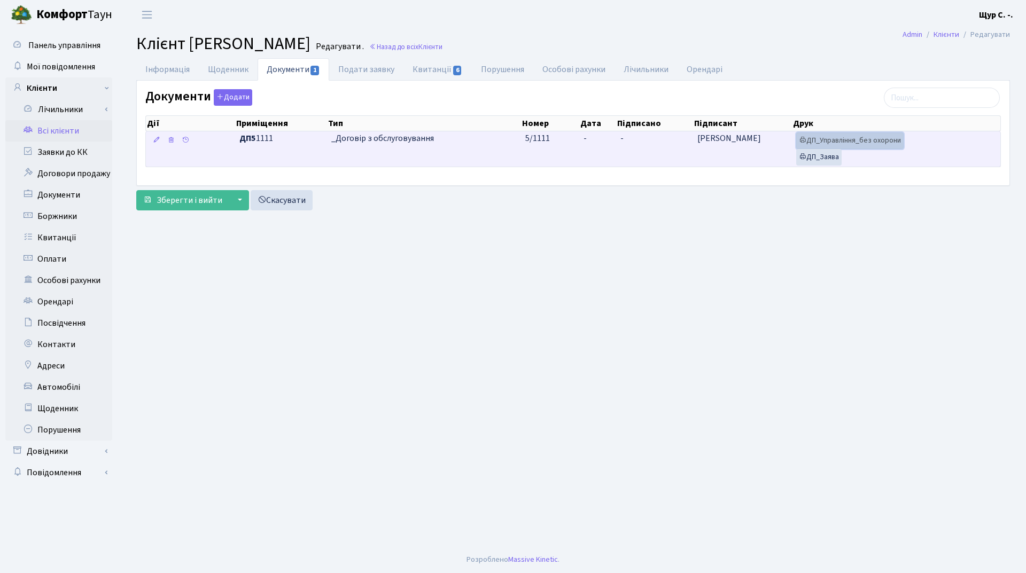
click at [874, 139] on link "ДП_Управління_без охорони" at bounding box center [849, 140] width 107 height 17
click at [819, 153] on link "ДП_Заява" at bounding box center [818, 157] width 45 height 17
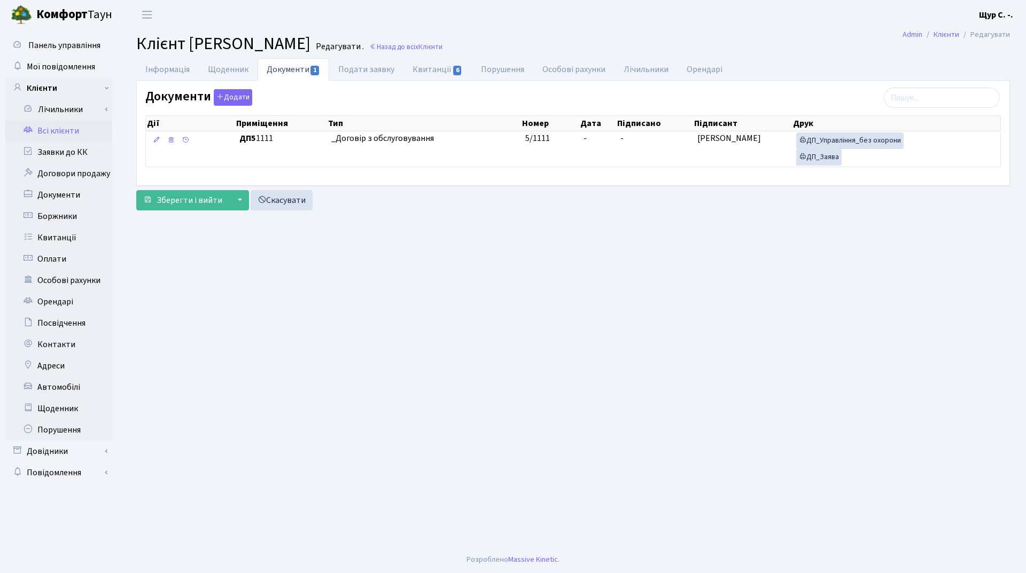
click at [77, 130] on link "Всі клієнти" at bounding box center [58, 130] width 107 height 21
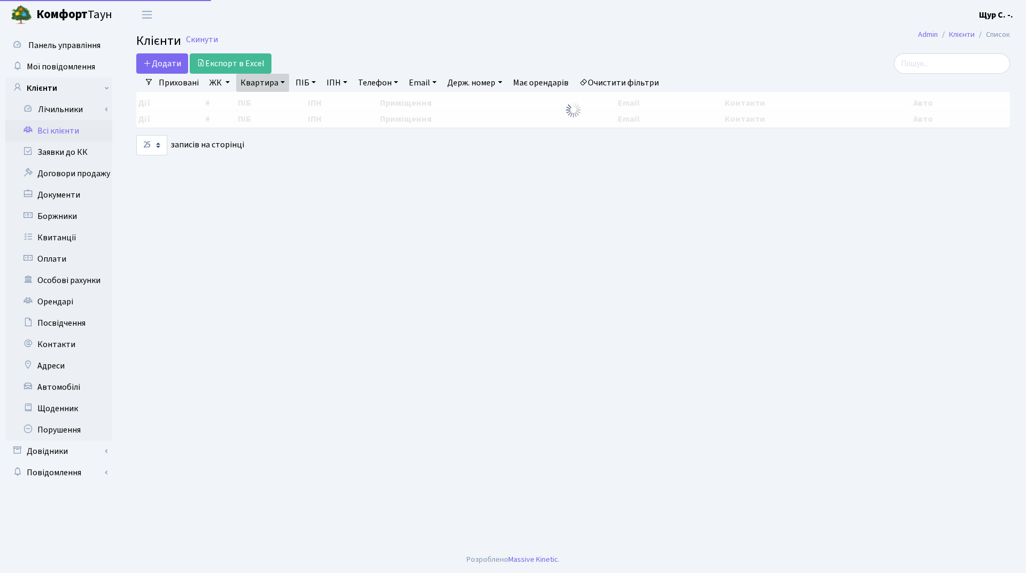
select select "25"
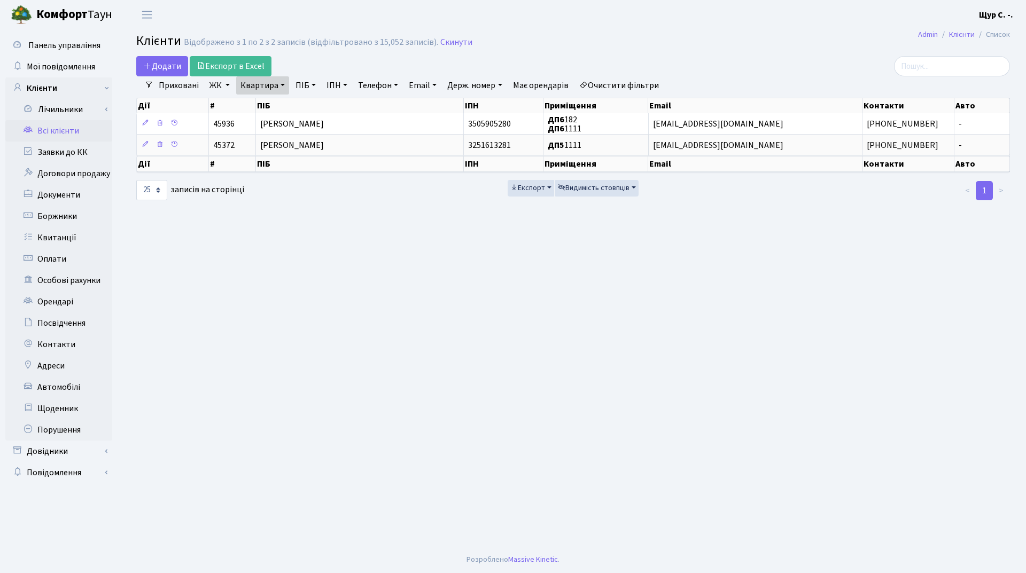
click at [284, 84] on link "Квартира" at bounding box center [262, 85] width 53 height 18
click at [275, 107] on input "1111" at bounding box center [268, 106] width 63 height 20
type input "1047"
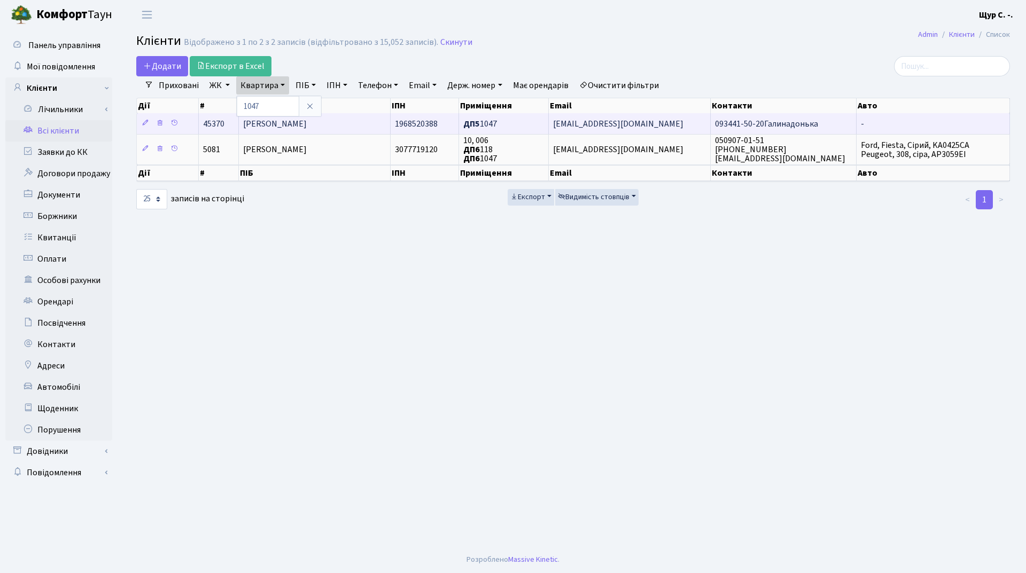
click at [307, 121] on span "Гаврилків Любов Йосипівна" at bounding box center [275, 124] width 64 height 12
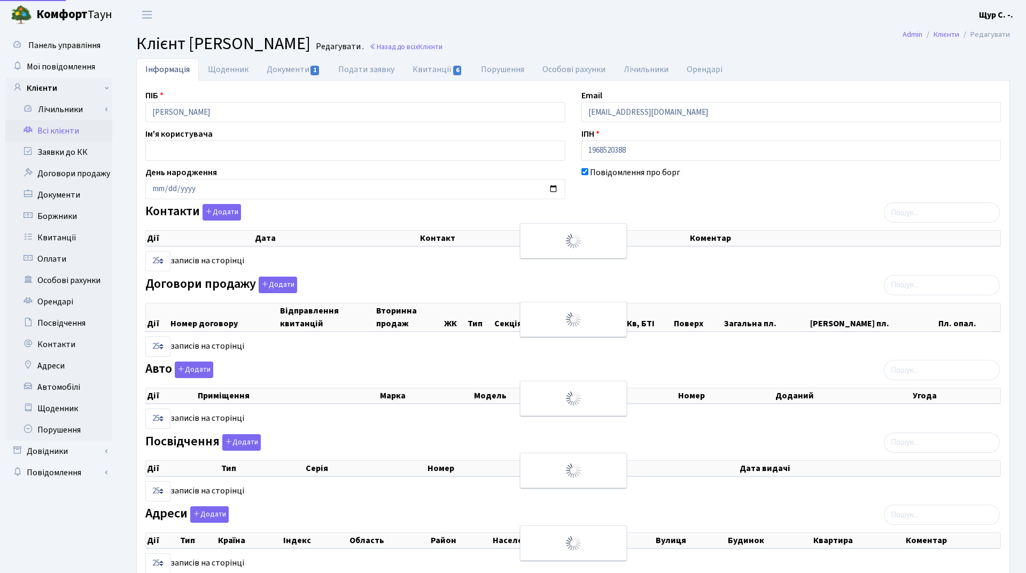
select select "25"
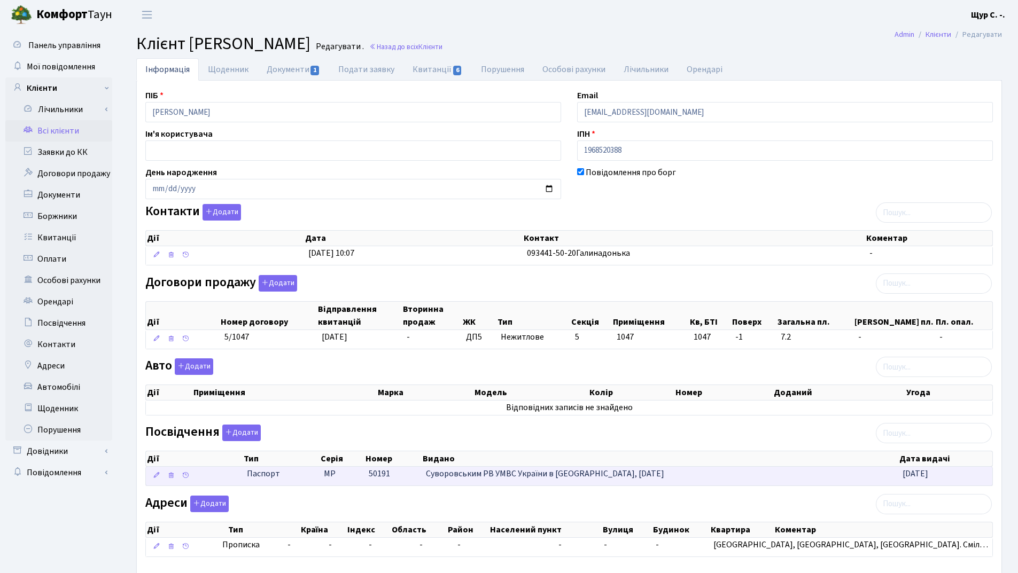
click at [430, 469] on span "Суворовським РВ УМВС України в [GEOGRAPHIC_DATA], [DATE]" at bounding box center [545, 474] width 238 height 12
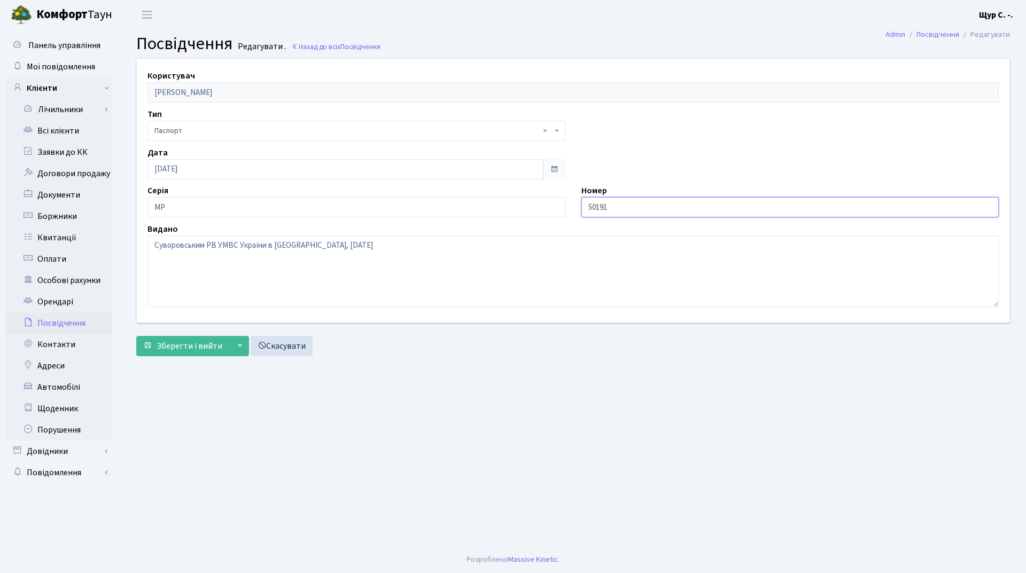
click at [586, 205] on input "50191" at bounding box center [790, 207] width 418 height 20
type input "050191"
click at [194, 350] on span "Зберегти і вийти" at bounding box center [190, 346] width 66 height 12
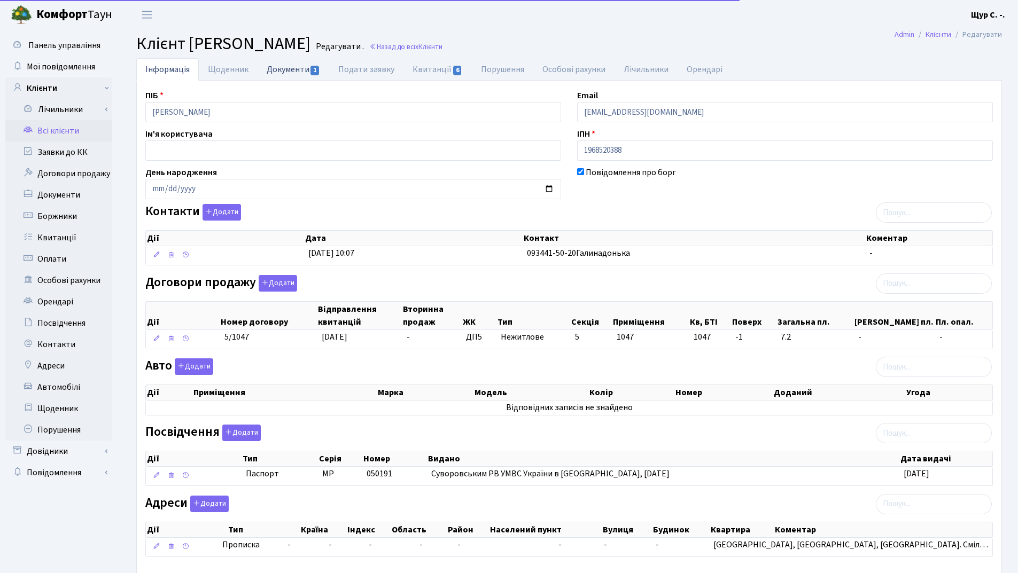
click at [299, 65] on link "Документи 1" at bounding box center [293, 69] width 72 height 22
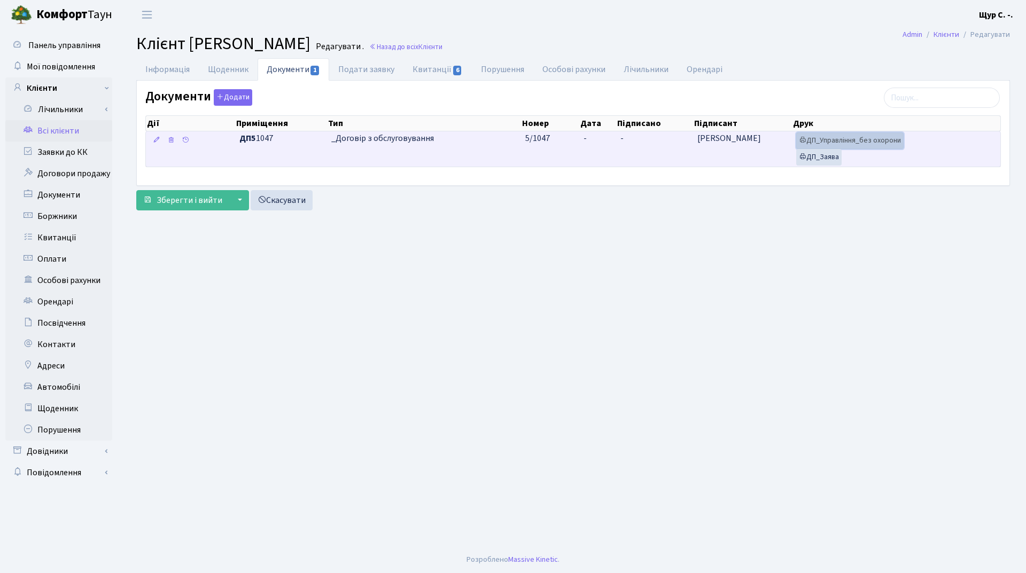
click at [872, 138] on link "ДП_Управління_без охорони" at bounding box center [849, 140] width 107 height 17
click at [826, 158] on link "ДП_Заява" at bounding box center [818, 157] width 45 height 17
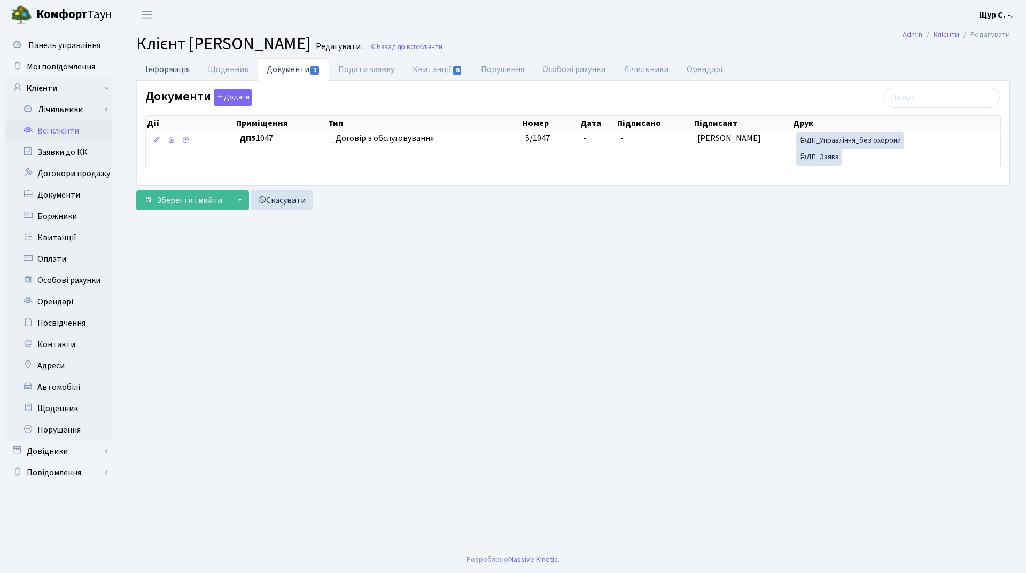
click at [174, 65] on link "Інформація" at bounding box center [167, 69] width 63 height 22
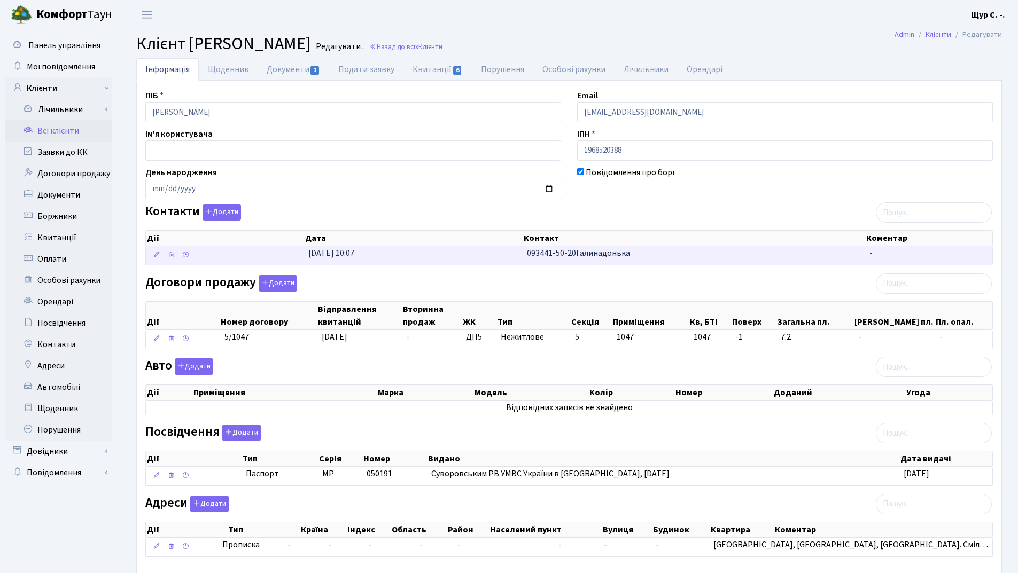
click at [437, 258] on td "[DATE] 10:07" at bounding box center [413, 255] width 218 height 19
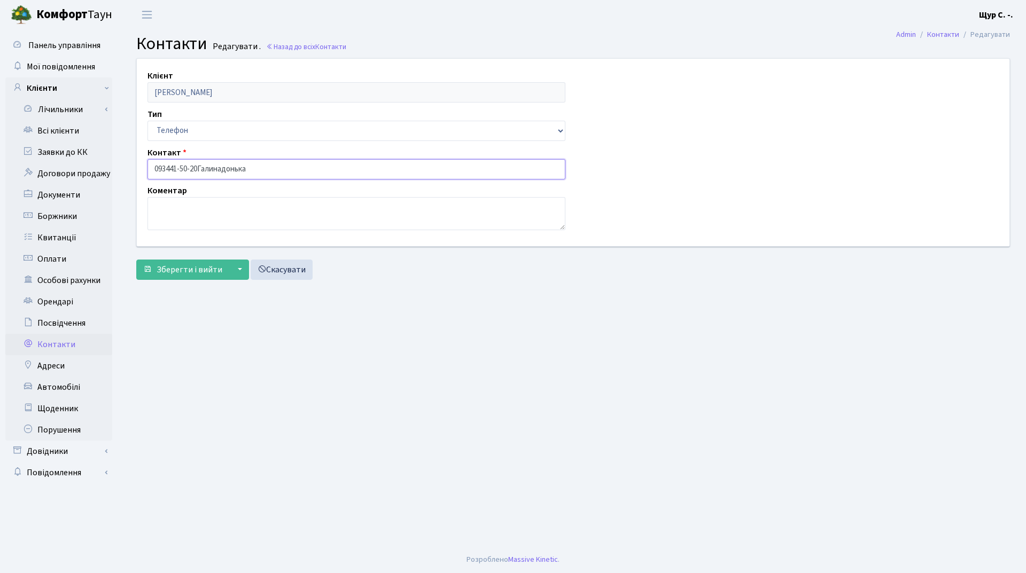
drag, startPoint x: 263, startPoint y: 166, endPoint x: 198, endPoint y: 169, distance: 65.2
click at [198, 169] on input "093441-50-20Галинадонька" at bounding box center [356, 169] width 418 height 20
click at [188, 207] on textarea at bounding box center [356, 213] width 418 height 33
paste textarea "Галинадонька"
click at [179, 208] on textarea "Галинадонька" at bounding box center [356, 213] width 418 height 33
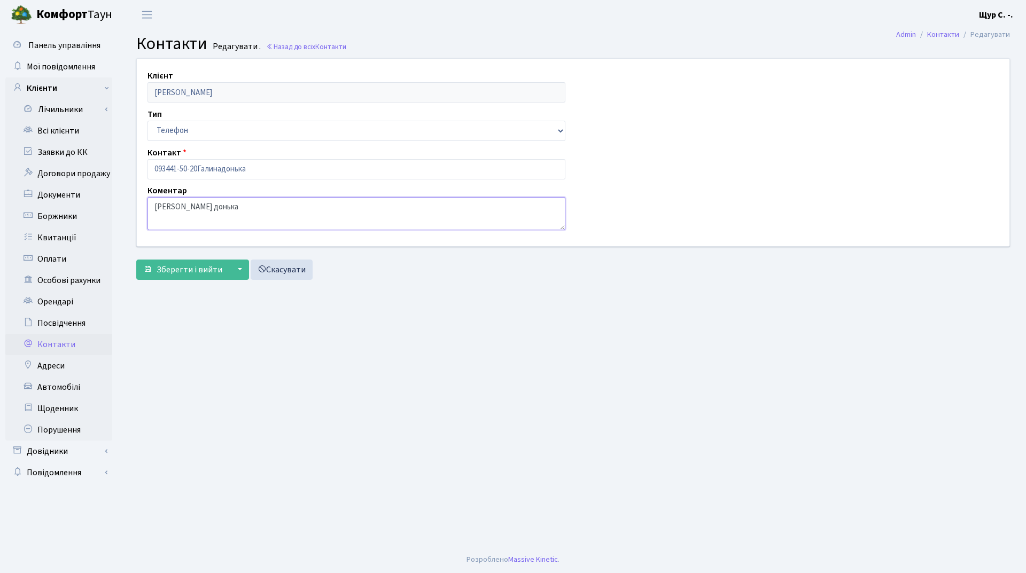
type textarea "Галина донька"
drag, startPoint x: 198, startPoint y: 168, endPoint x: 270, endPoint y: 170, distance: 71.6
click at [270, 170] on input "093441-50-20Галинадонька" at bounding box center [356, 169] width 418 height 20
click at [166, 169] on input "093441-50-20" at bounding box center [356, 169] width 418 height 20
type input "093-441-50-20"
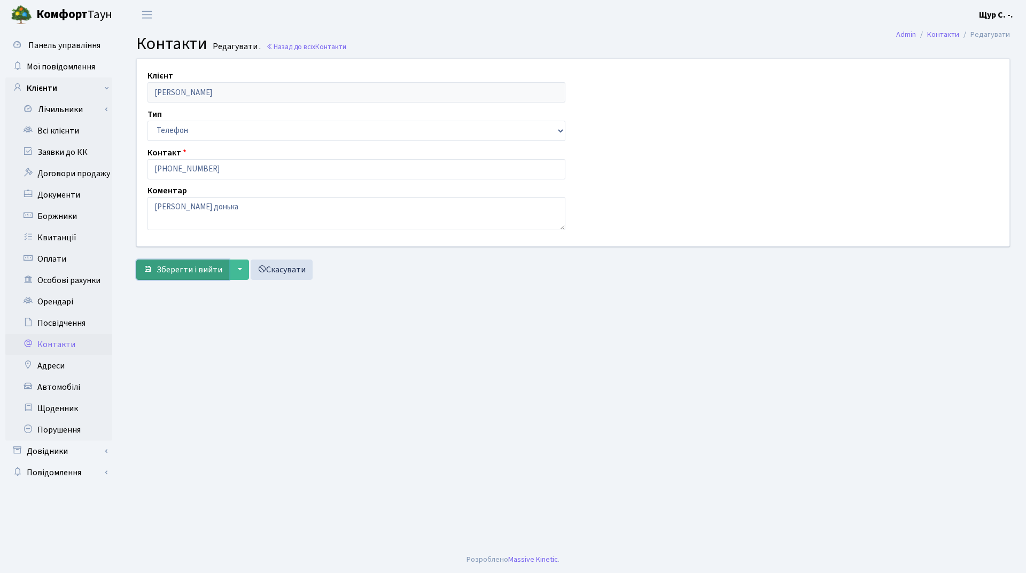
click at [179, 270] on span "Зберегти і вийти" at bounding box center [190, 270] width 66 height 12
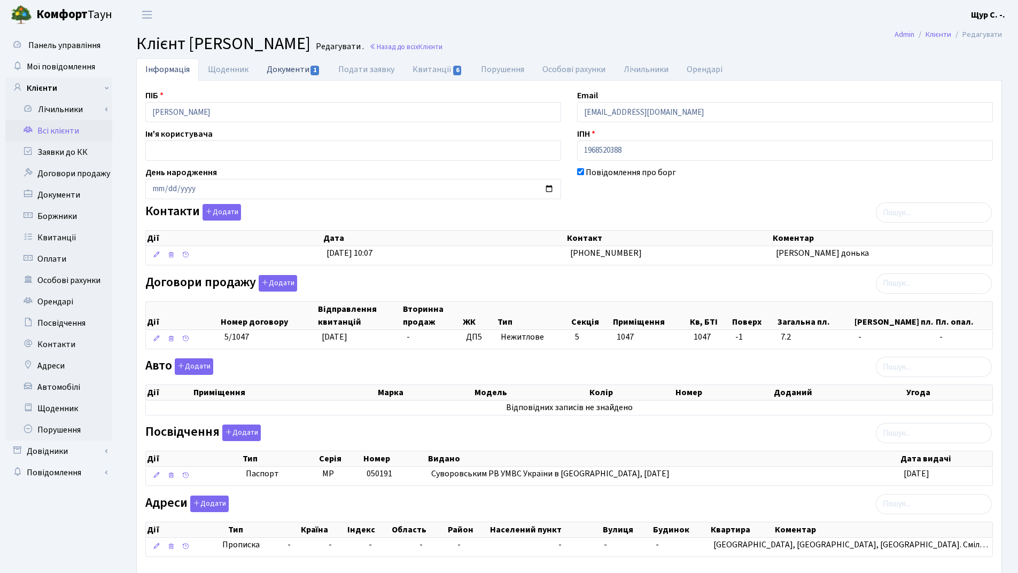
click at [295, 71] on link "Документи 1" at bounding box center [293, 69] width 72 height 22
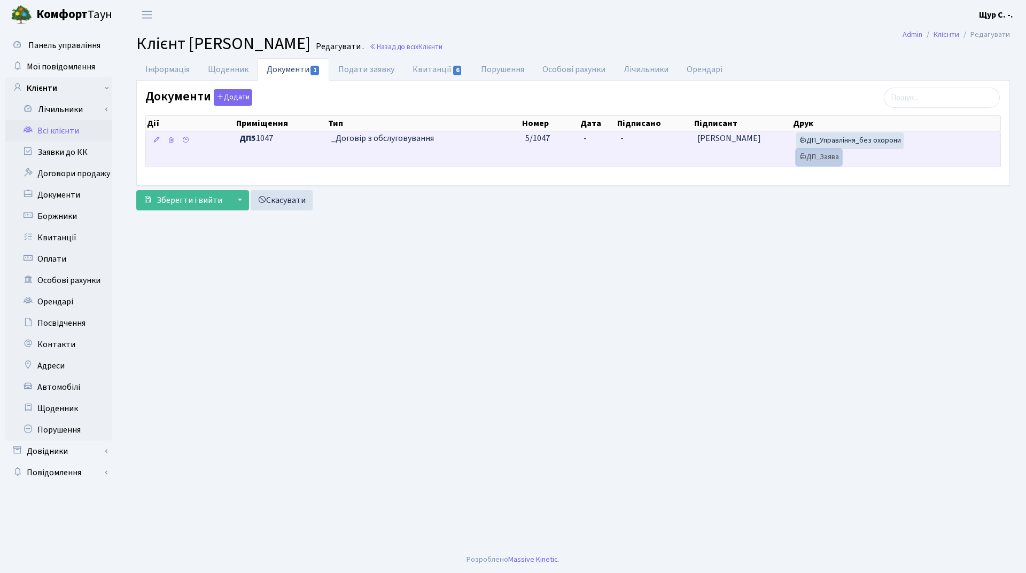
click at [832, 162] on link "ДП_Заява" at bounding box center [818, 157] width 45 height 17
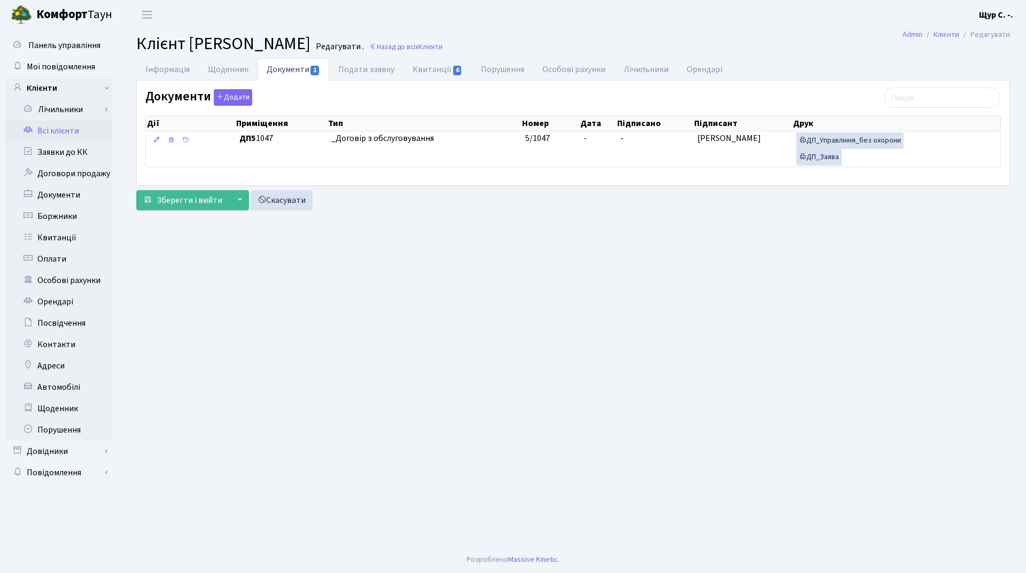
click at [63, 129] on link "Всі клієнти" at bounding box center [58, 130] width 107 height 21
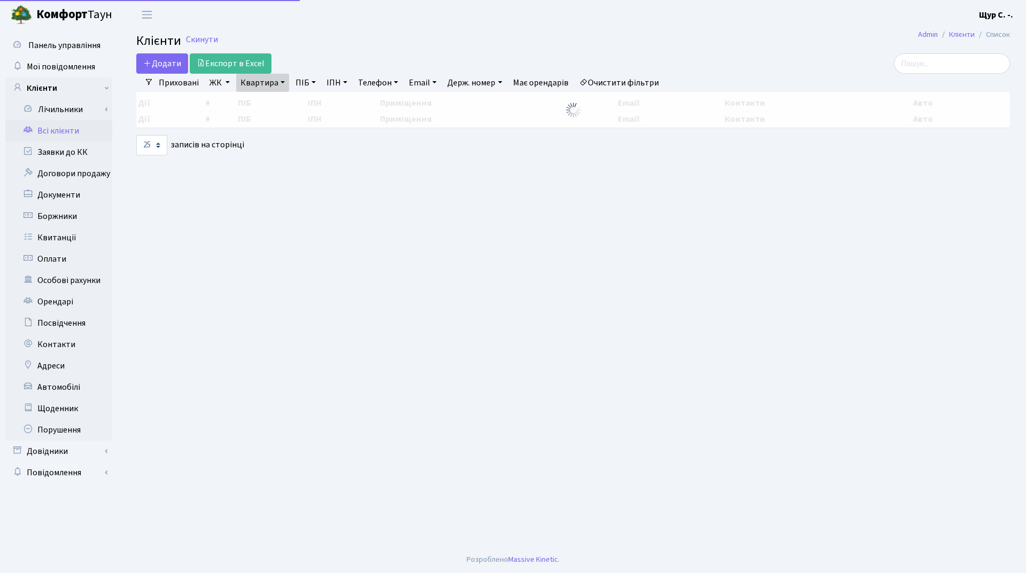
select select "25"
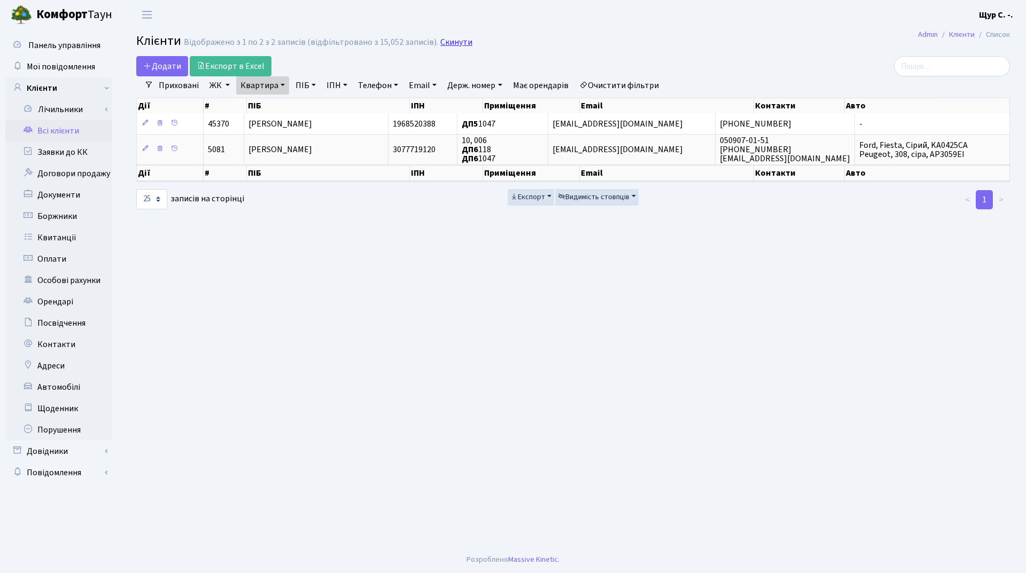
click at [459, 41] on link "Скинути" at bounding box center [456, 42] width 32 height 10
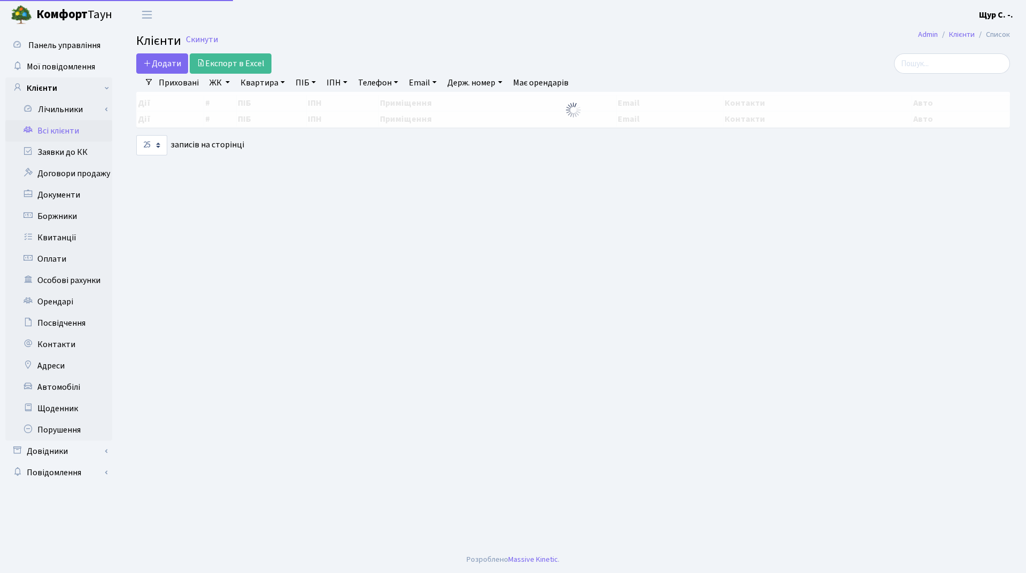
select select "25"
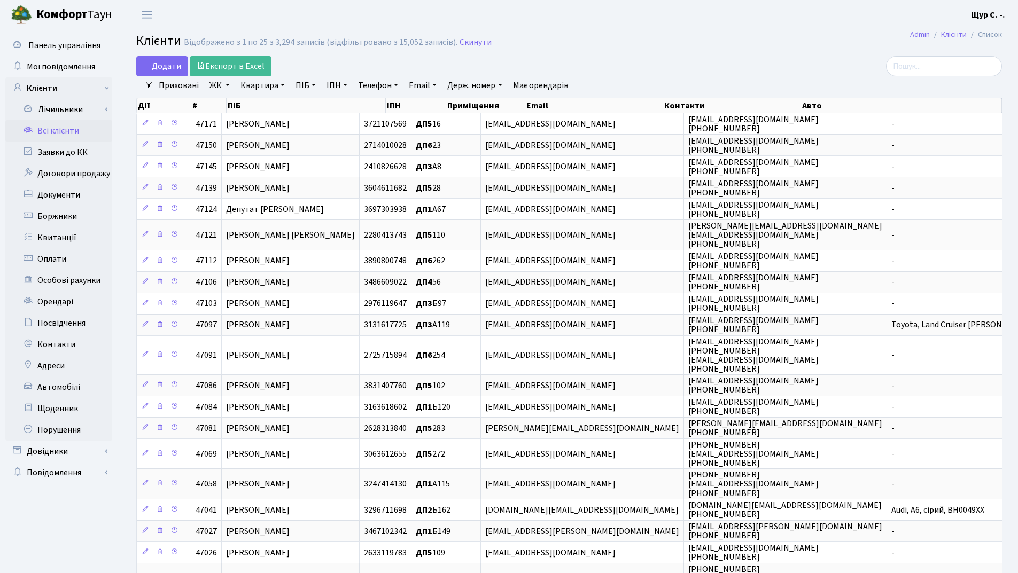
click at [264, 84] on link "Квартира" at bounding box center [262, 85] width 53 height 18
type input "б75"
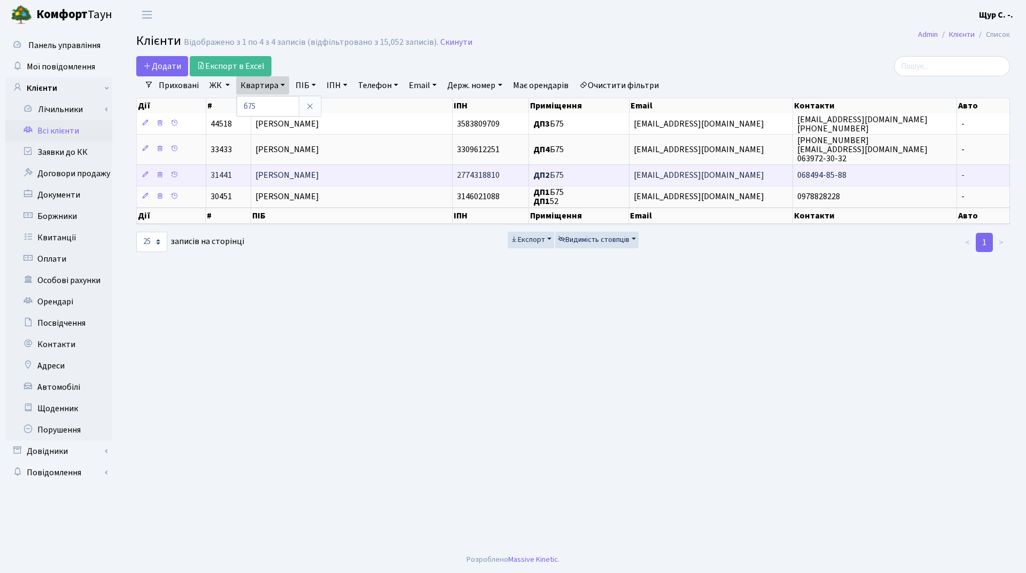
click at [300, 177] on span "[PERSON_NAME]" at bounding box center [287, 176] width 64 height 12
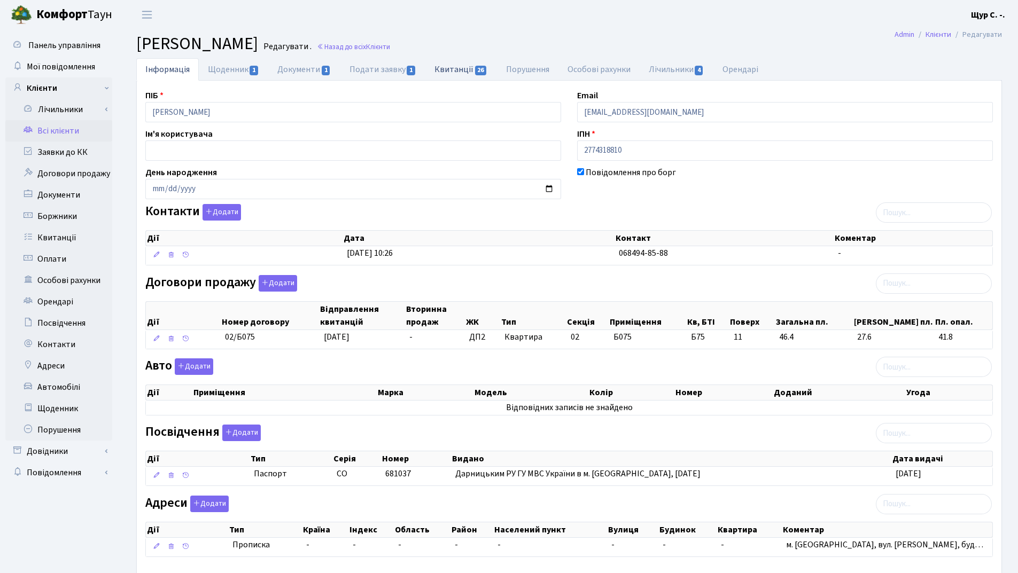
click at [452, 67] on link "Квитанції 26" at bounding box center [460, 69] width 71 height 22
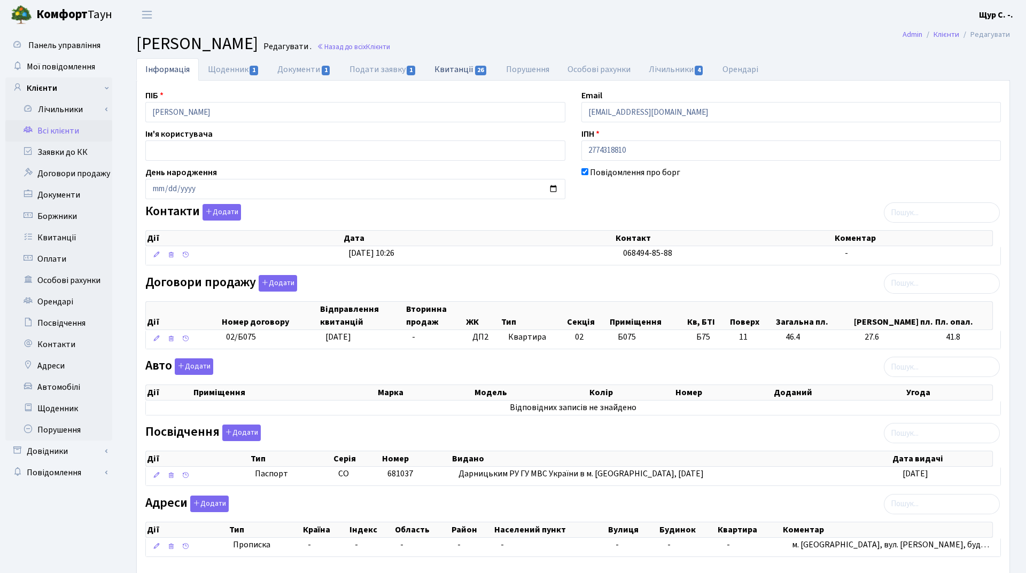
select select "25"
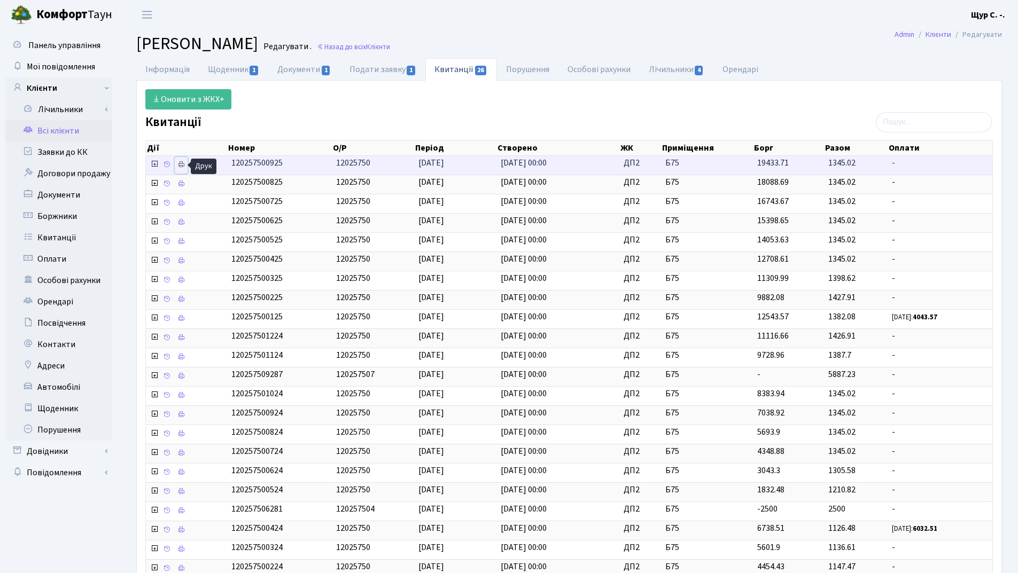
click at [182, 165] on icon at bounding box center [180, 164] width 7 height 7
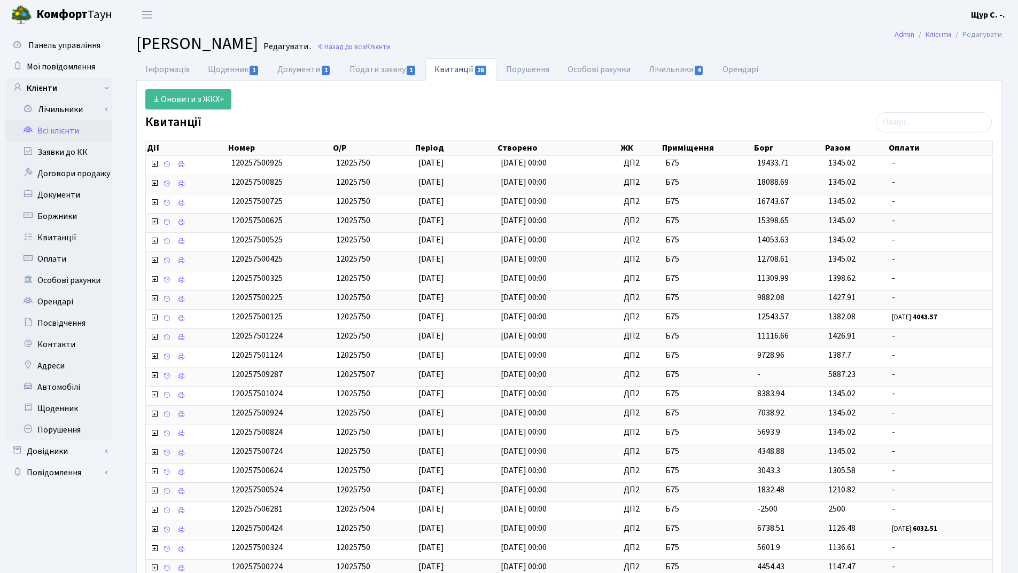
click at [71, 128] on link "Всі клієнти" at bounding box center [58, 130] width 107 height 21
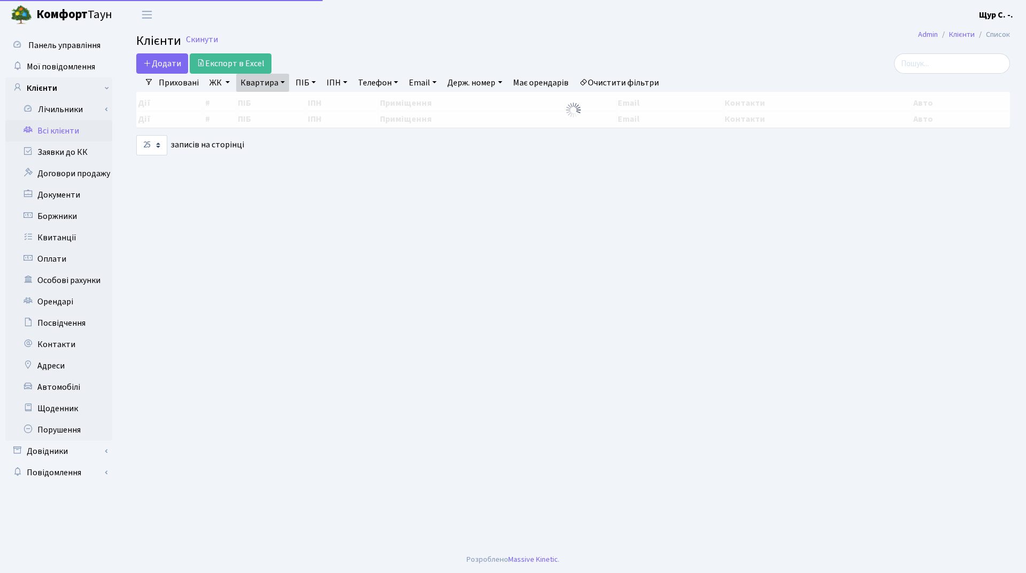
select select "25"
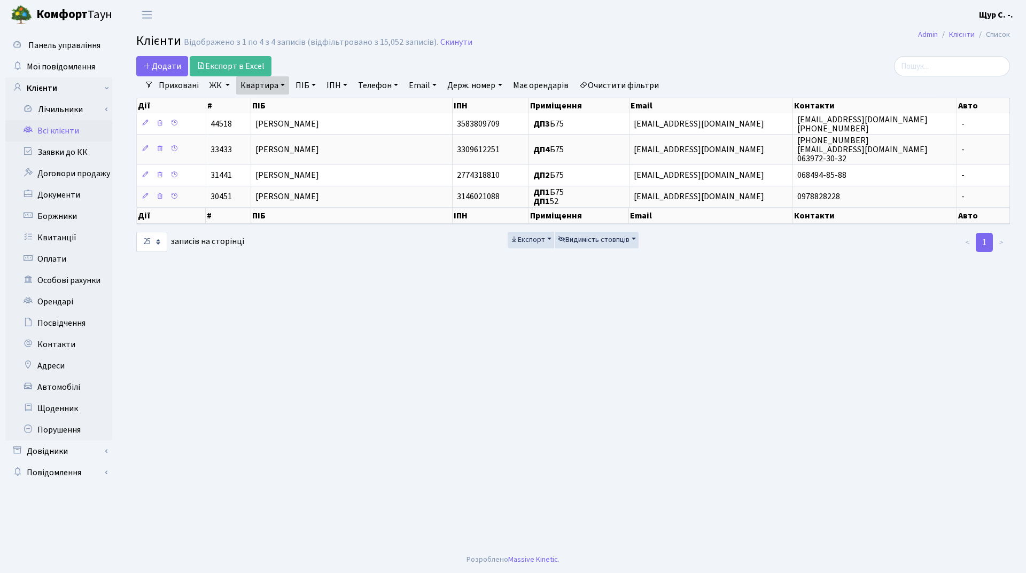
click at [276, 85] on link "Квартира" at bounding box center [262, 85] width 53 height 18
click at [308, 106] on icon at bounding box center [310, 106] width 9 height 9
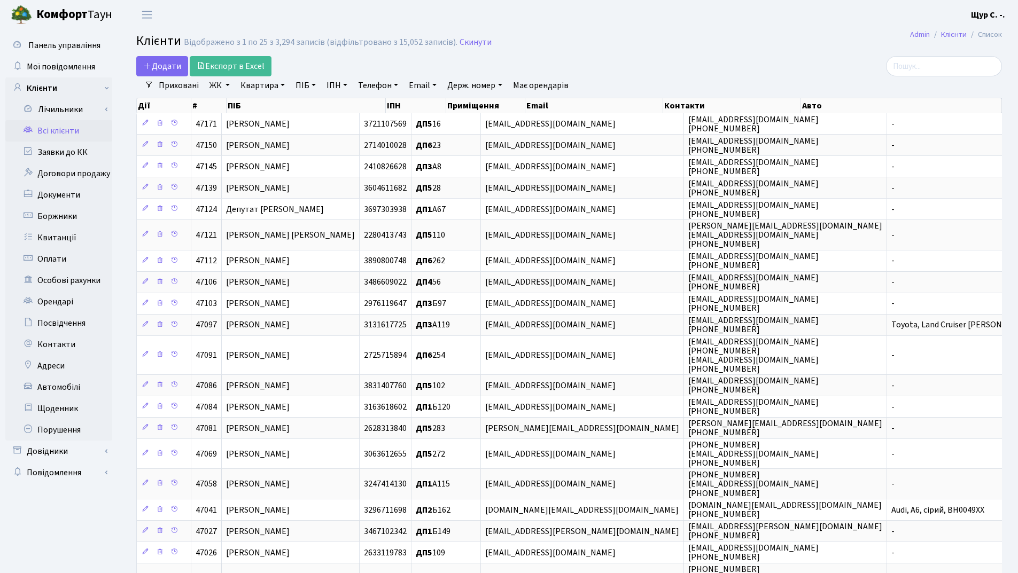
click at [262, 84] on link "Квартира" at bounding box center [262, 85] width 53 height 18
click at [253, 107] on input "text" at bounding box center [268, 106] width 63 height 20
type input "151"
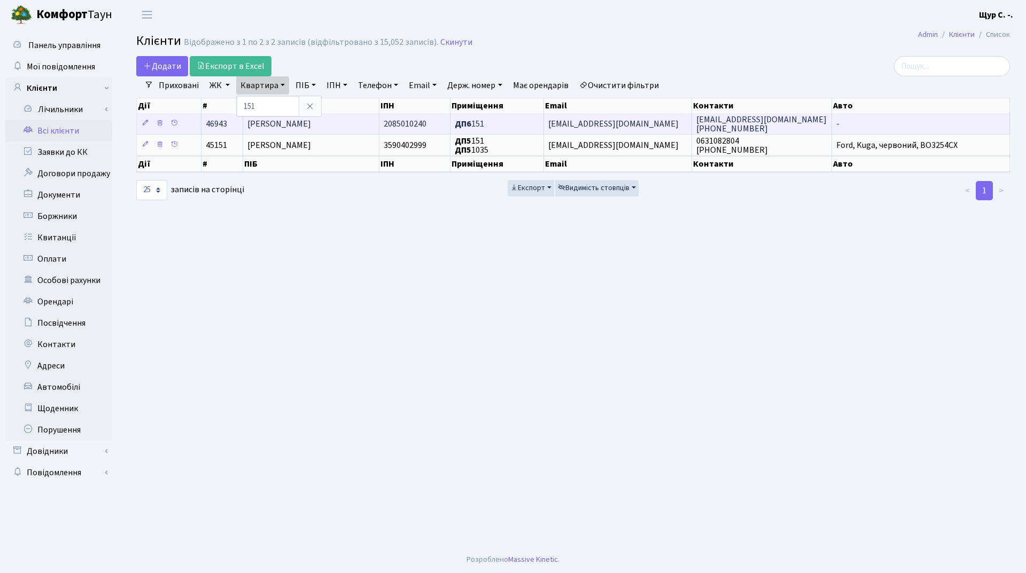
click at [311, 119] on span "Тріска Галина Павлівна" at bounding box center [279, 124] width 64 height 12
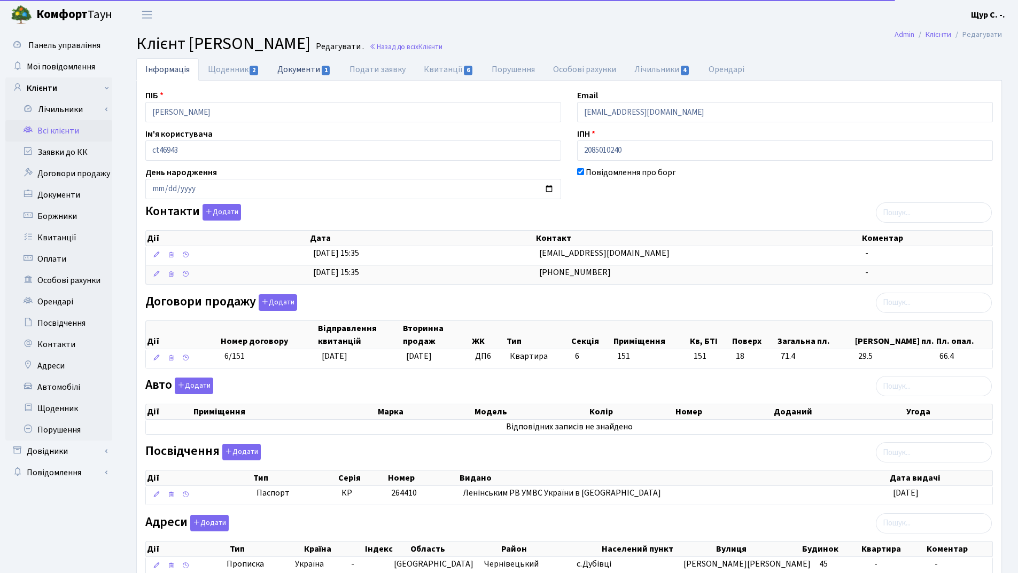
click at [303, 67] on link "Документи 1" at bounding box center [304, 69] width 72 height 22
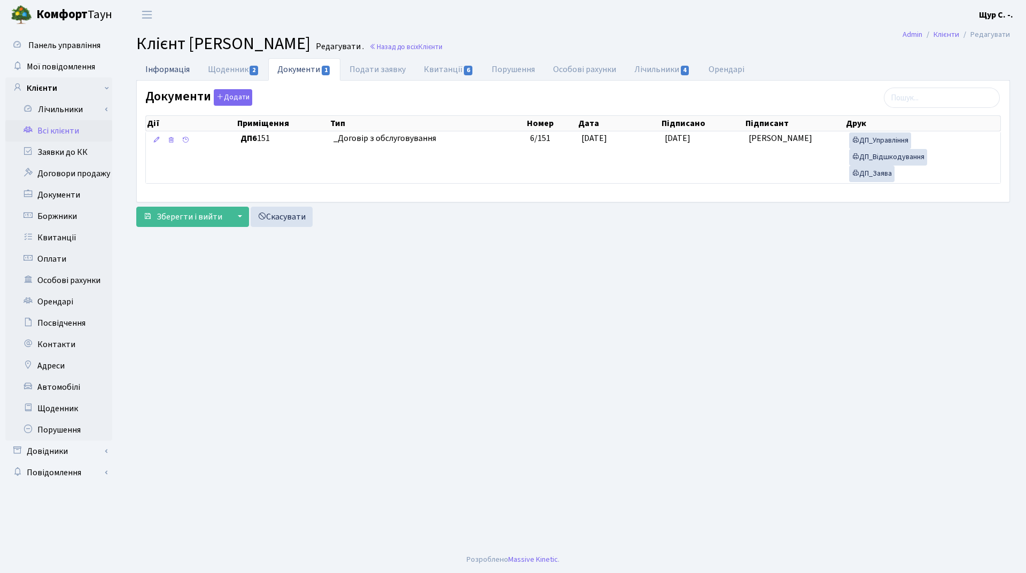
click at [172, 66] on link "Інформація" at bounding box center [167, 69] width 63 height 22
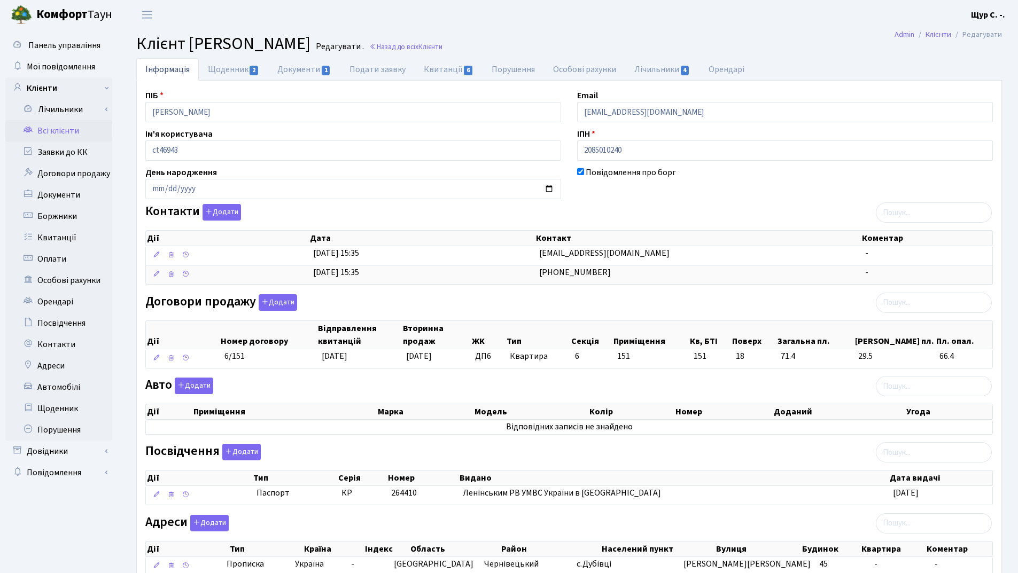
click at [63, 132] on link "Всі клієнти" at bounding box center [58, 130] width 107 height 21
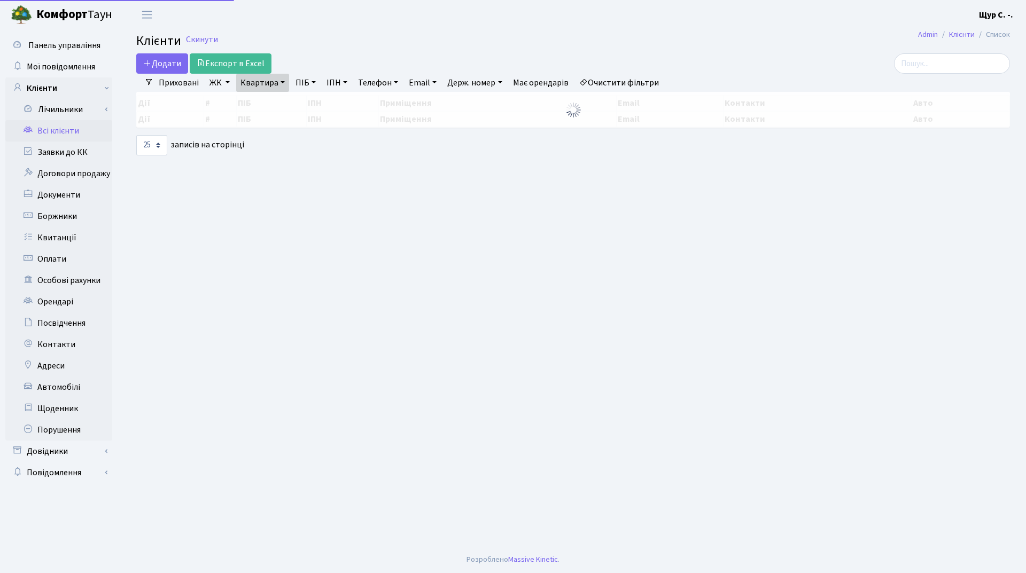
select select "25"
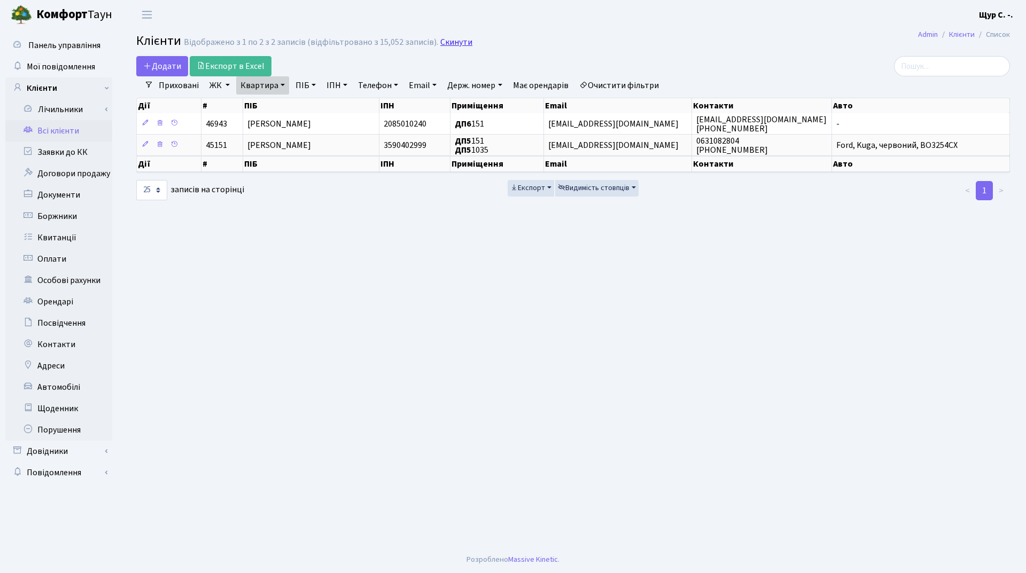
click at [459, 44] on link "Скинути" at bounding box center [456, 42] width 32 height 10
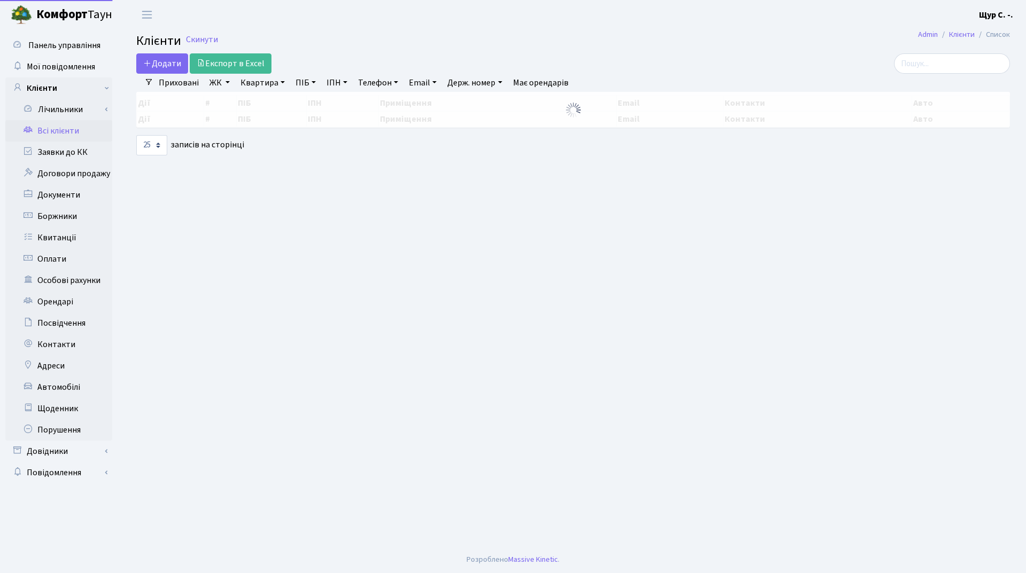
select select "25"
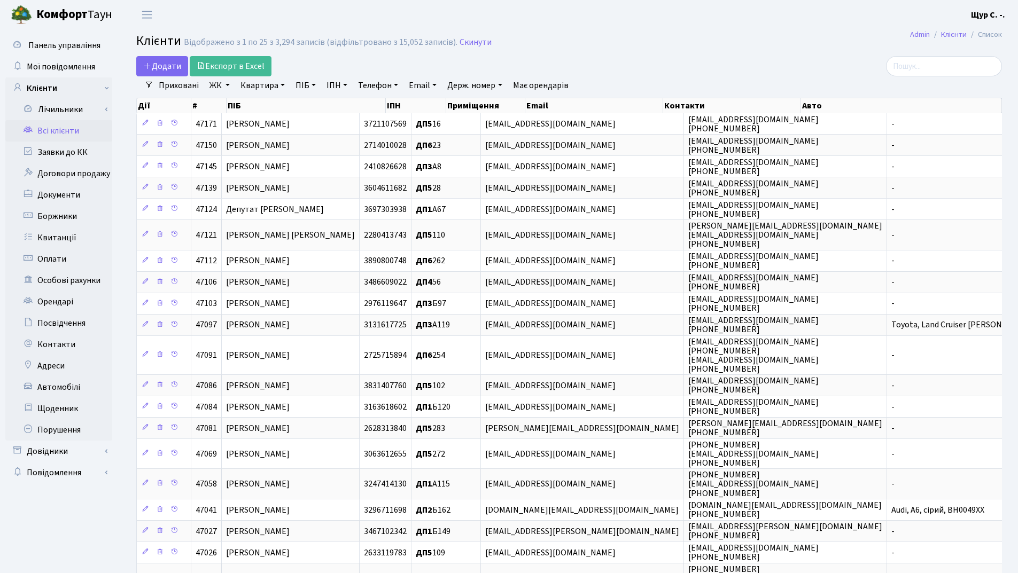
click at [53, 132] on link "Всі клієнти" at bounding box center [58, 130] width 107 height 21
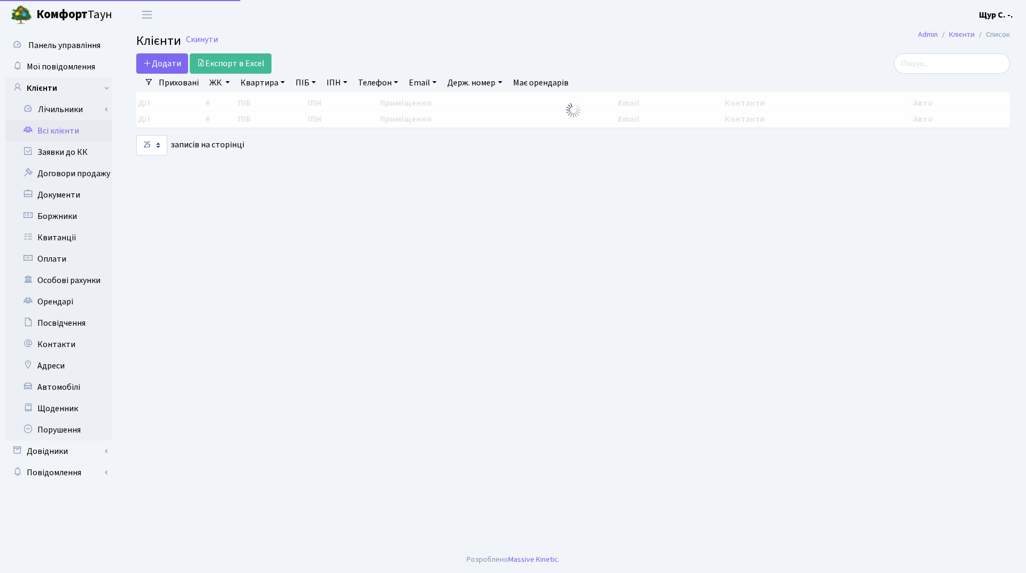
select select "25"
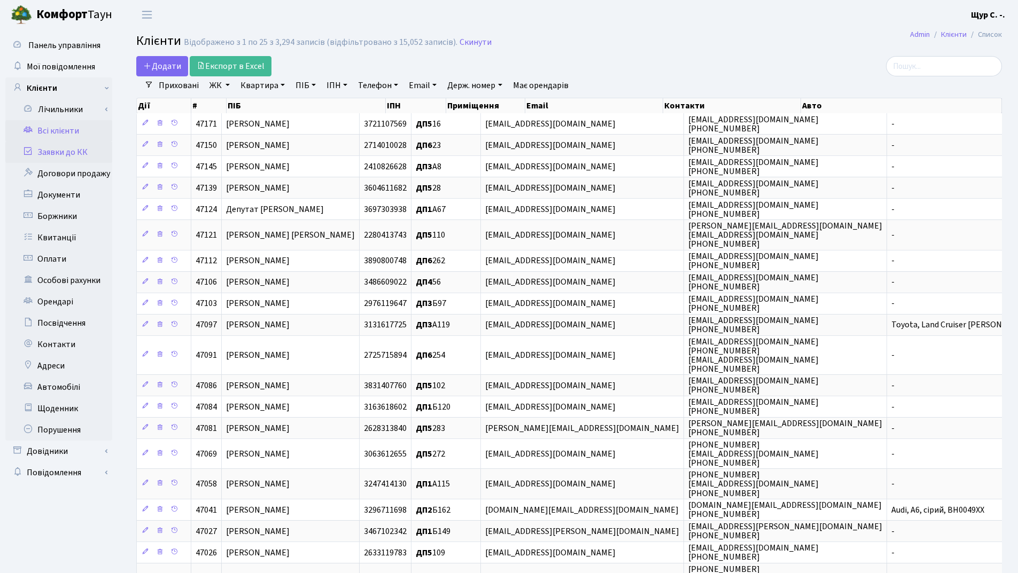
click at [61, 152] on link "Заявки до КК" at bounding box center [58, 152] width 107 height 21
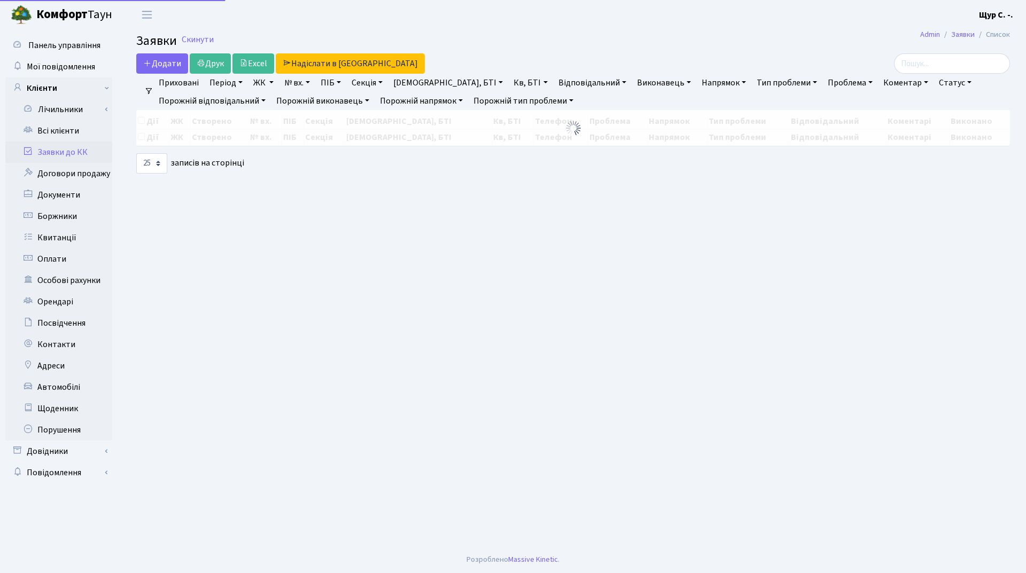
select select "25"
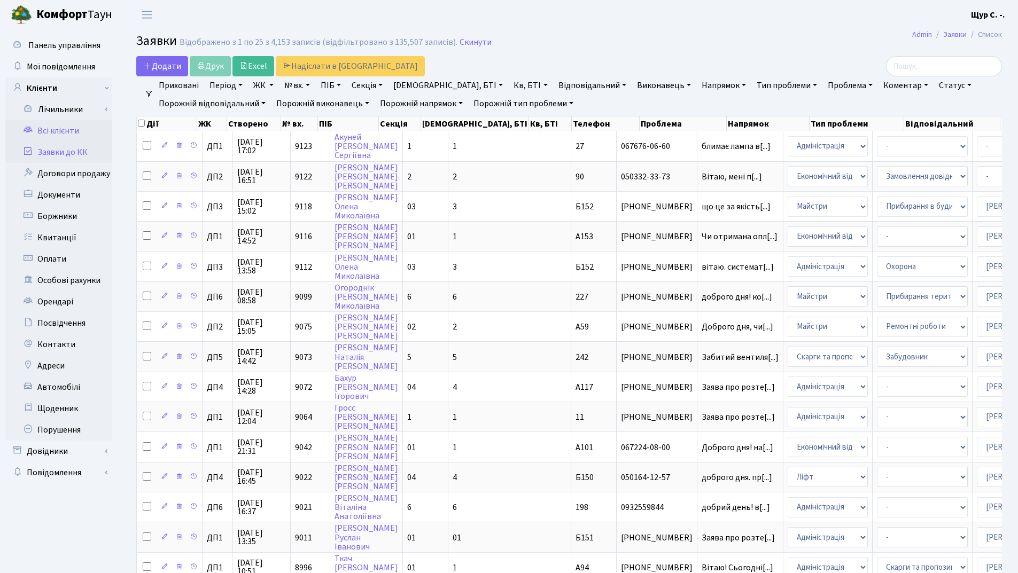
click at [50, 131] on link "Всі клієнти" at bounding box center [58, 130] width 107 height 21
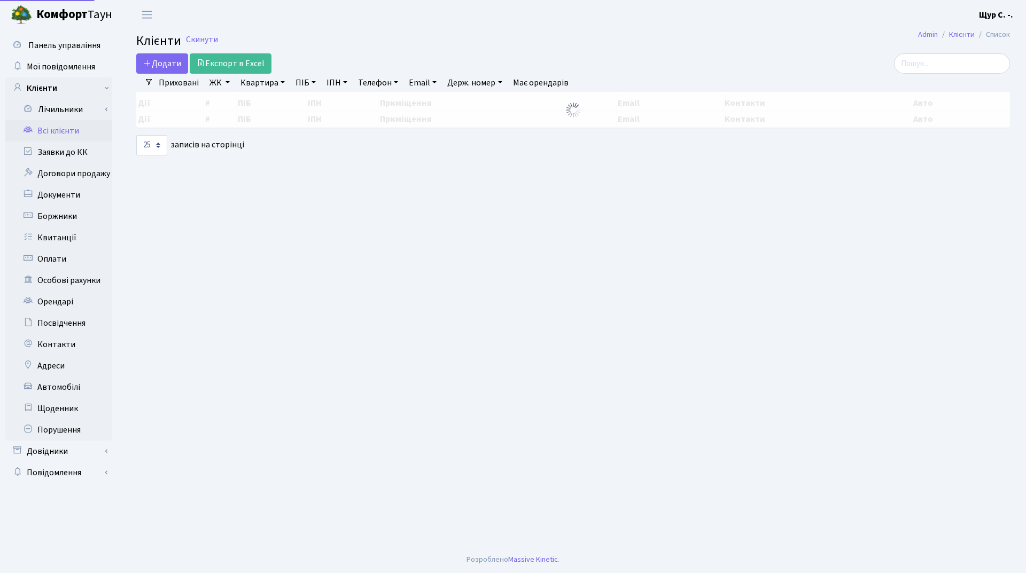
select select "25"
